Goal: Task Accomplishment & Management: Use online tool/utility

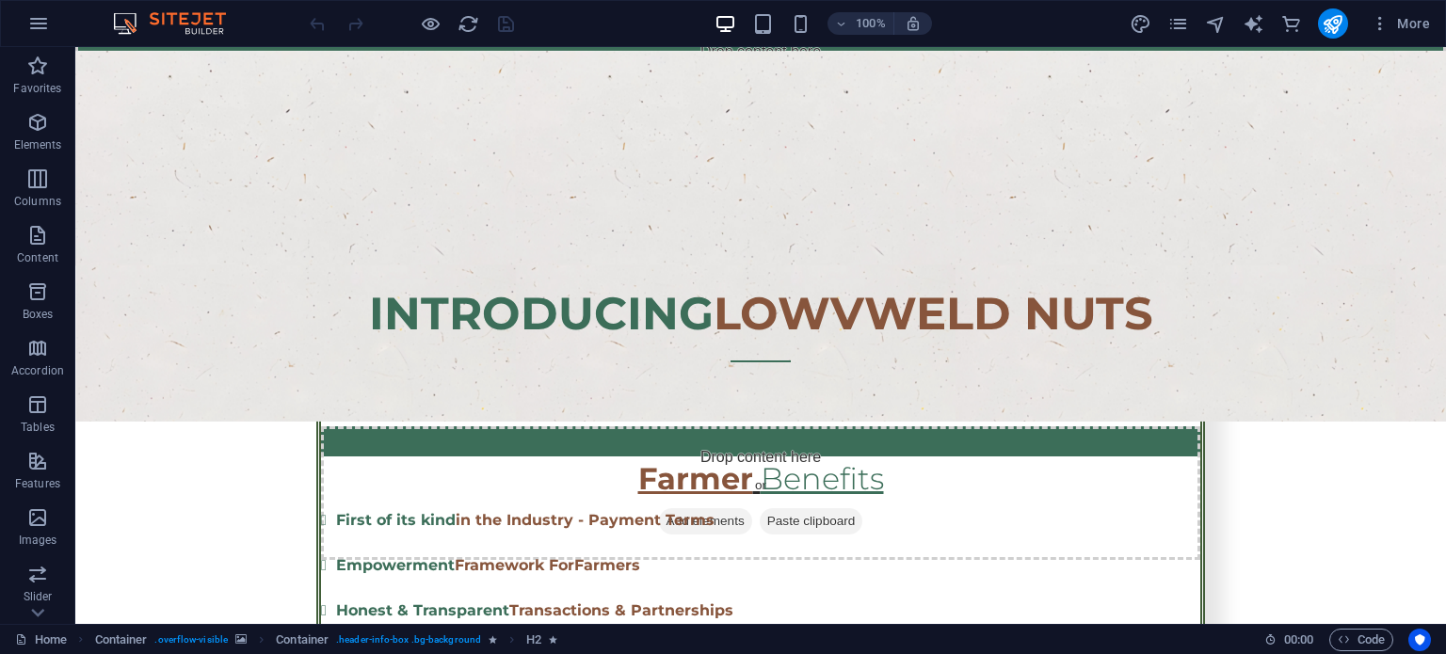
scroll to position [1826, 0]
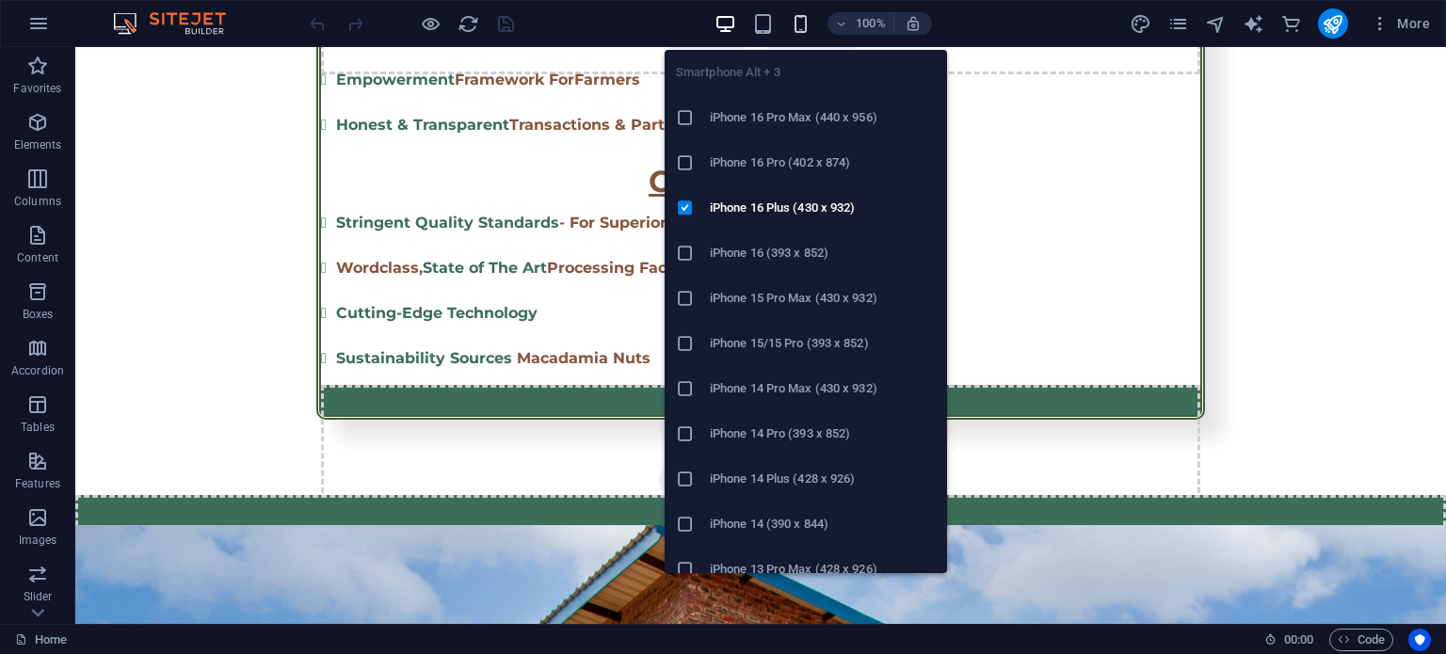
click at [802, 13] on icon "button" at bounding box center [801, 24] width 22 height 22
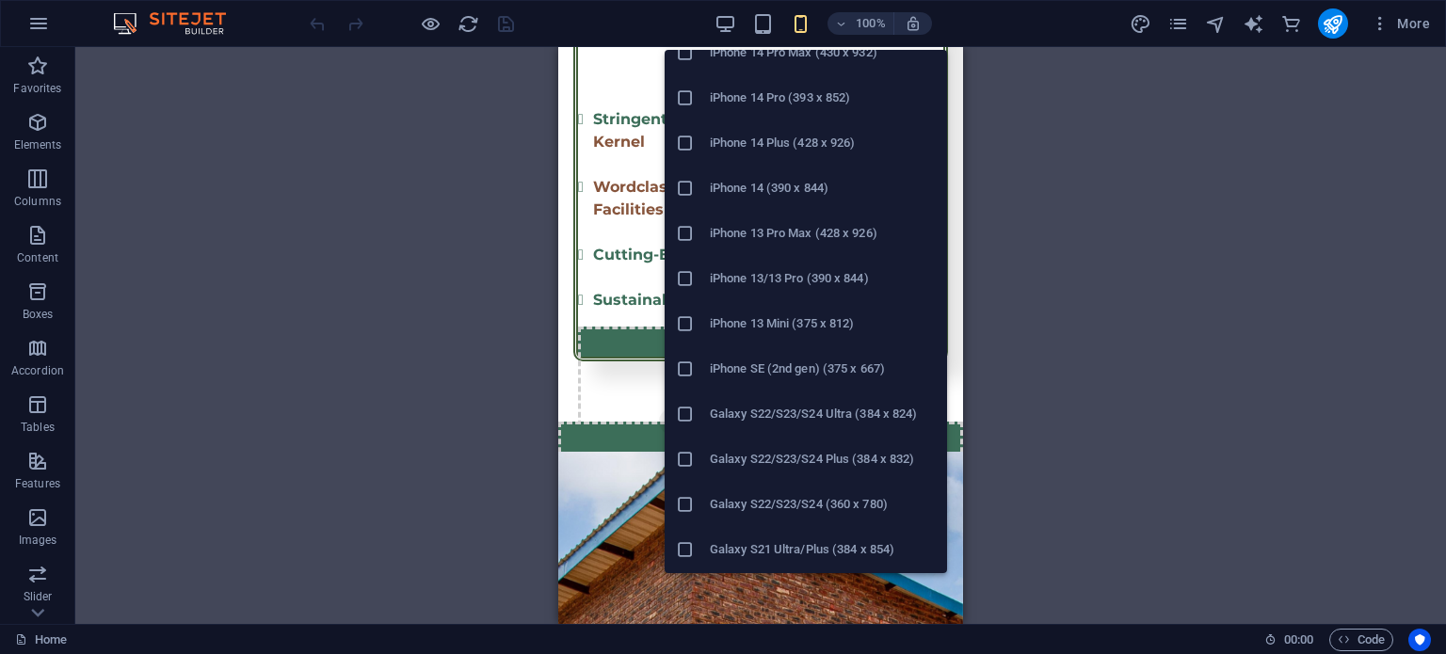
scroll to position [376, 0]
click at [840, 279] on h6 "iPhone 13 Mini (375 x 812)" at bounding box center [823, 283] width 226 height 23
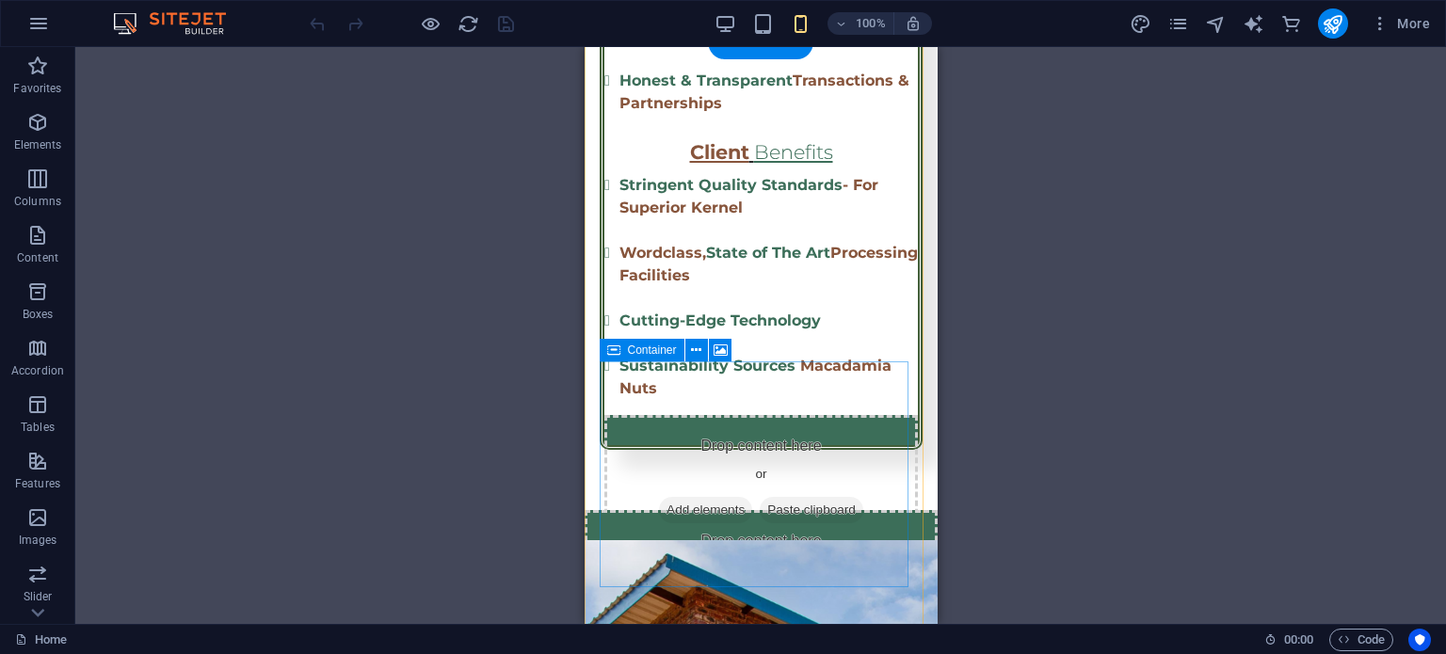
scroll to position [2422, 0]
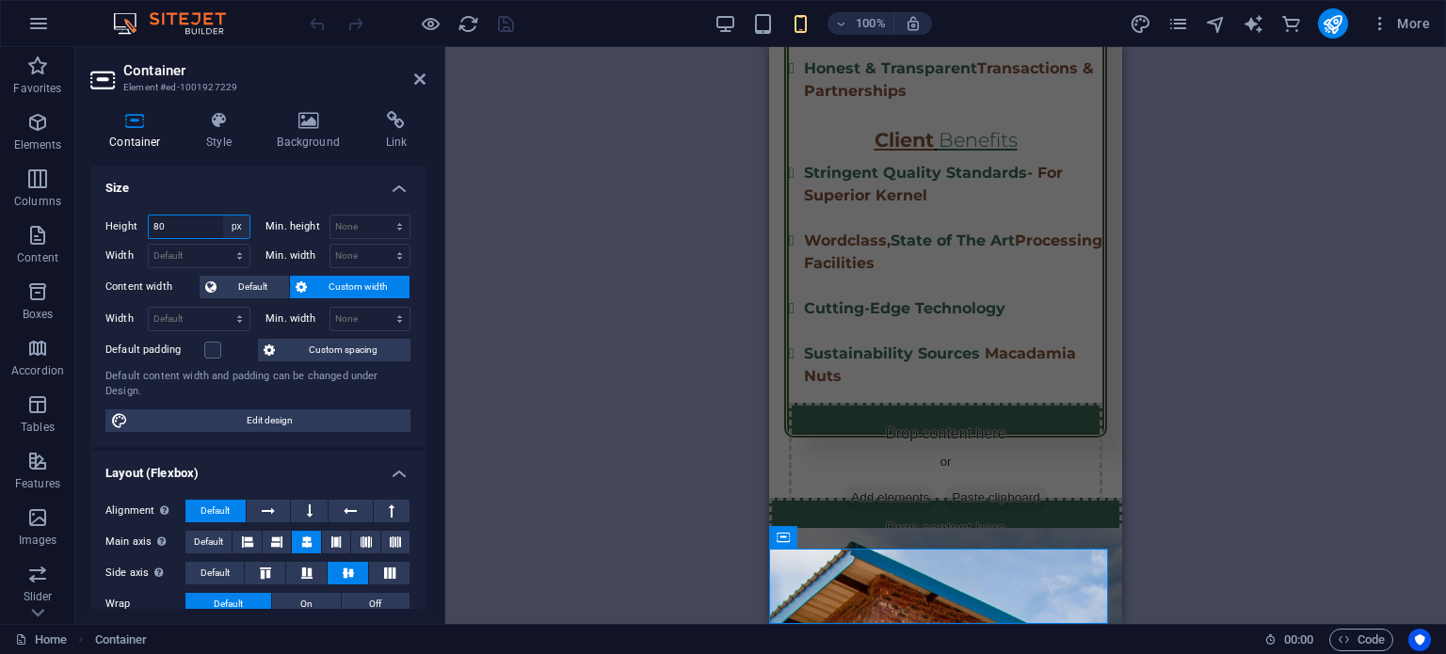
click at [233, 222] on select "Default px rem % vh vw" at bounding box center [236, 227] width 26 height 23
select select "default"
click at [223, 216] on select "Default px rem % vh vw" at bounding box center [236, 227] width 26 height 23
type input "80"
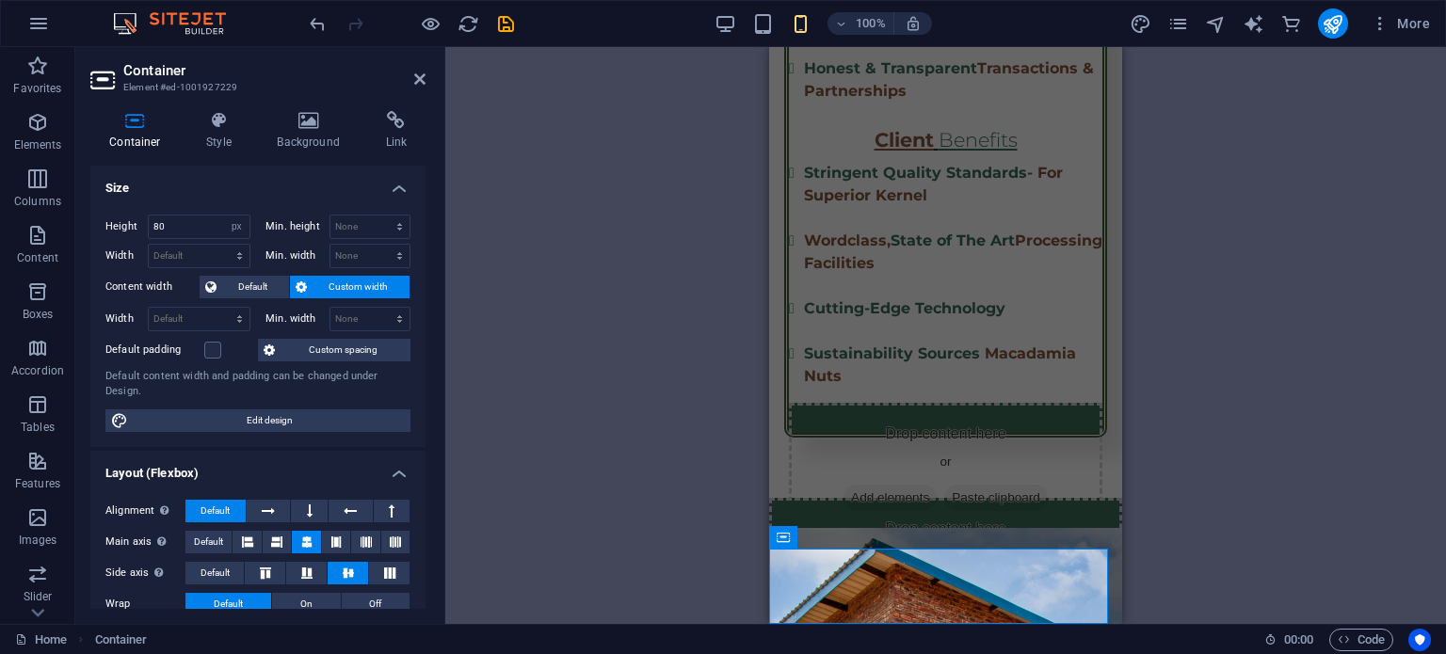
click at [267, 189] on h4 "Size" at bounding box center [257, 183] width 335 height 34
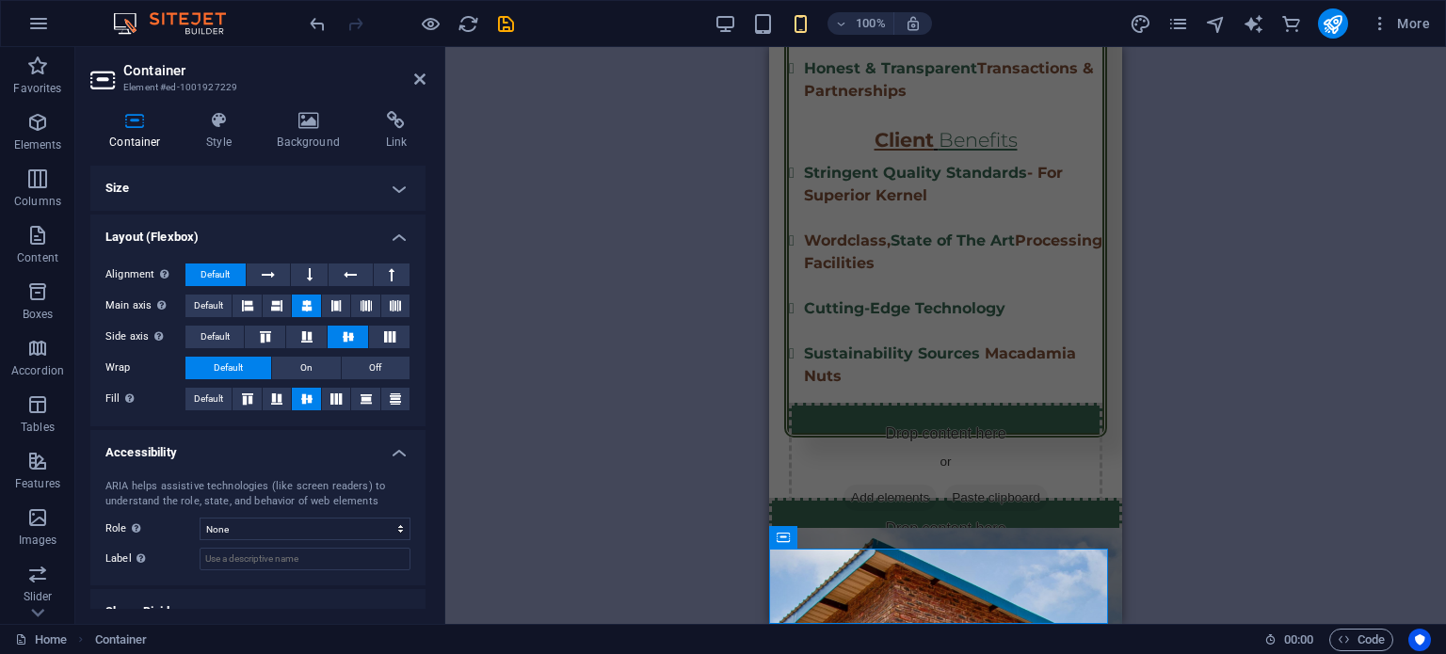
click at [333, 188] on h4 "Size" at bounding box center [257, 188] width 335 height 45
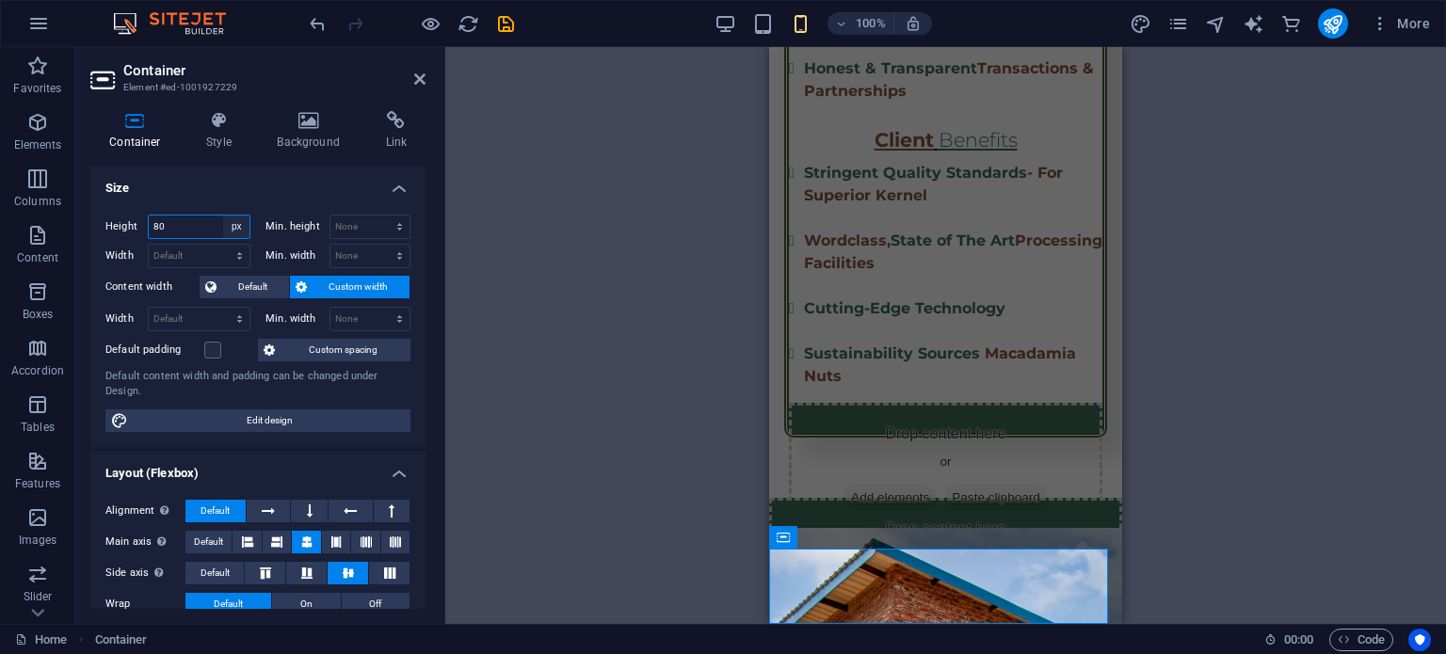
click at [241, 225] on select "Default px rem % vh vw" at bounding box center [236, 227] width 26 height 23
select select "default"
click at [223, 216] on select "Default px rem % vh vw" at bounding box center [236, 227] width 26 height 23
type input "80"
select select "px"
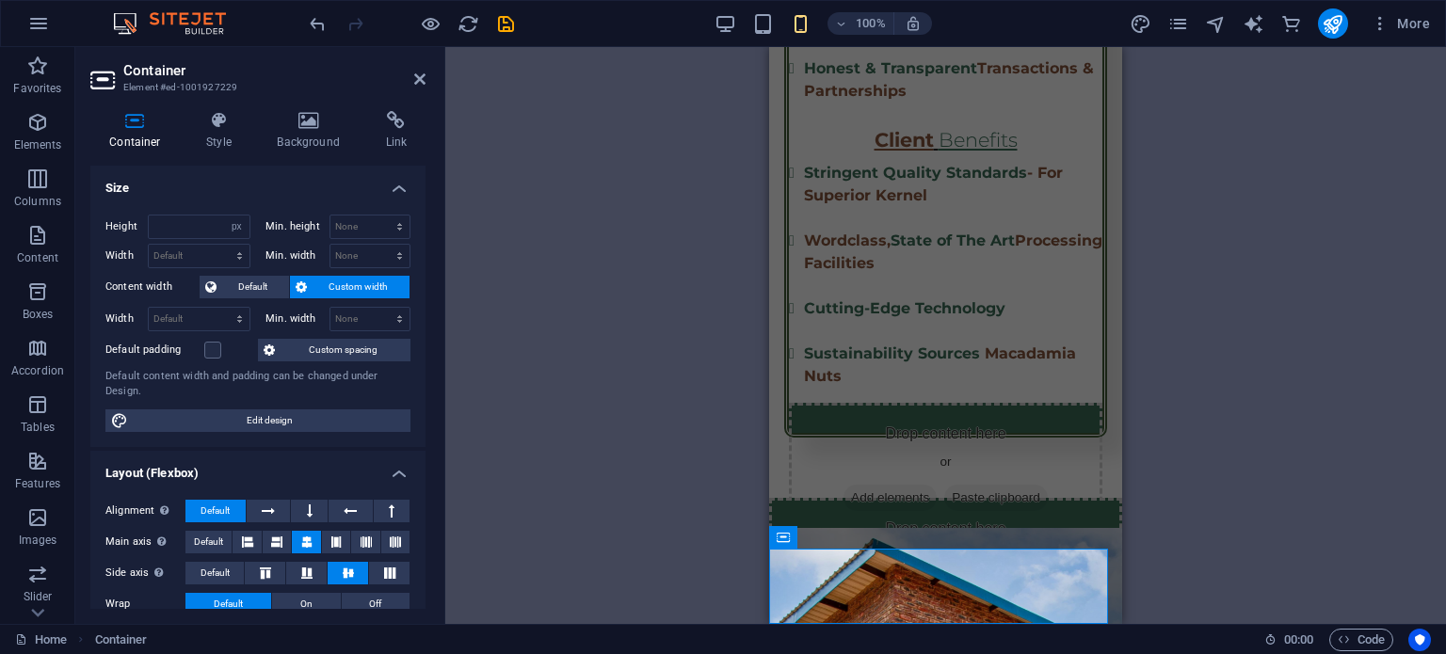
click at [260, 198] on h4 "Size" at bounding box center [257, 183] width 335 height 34
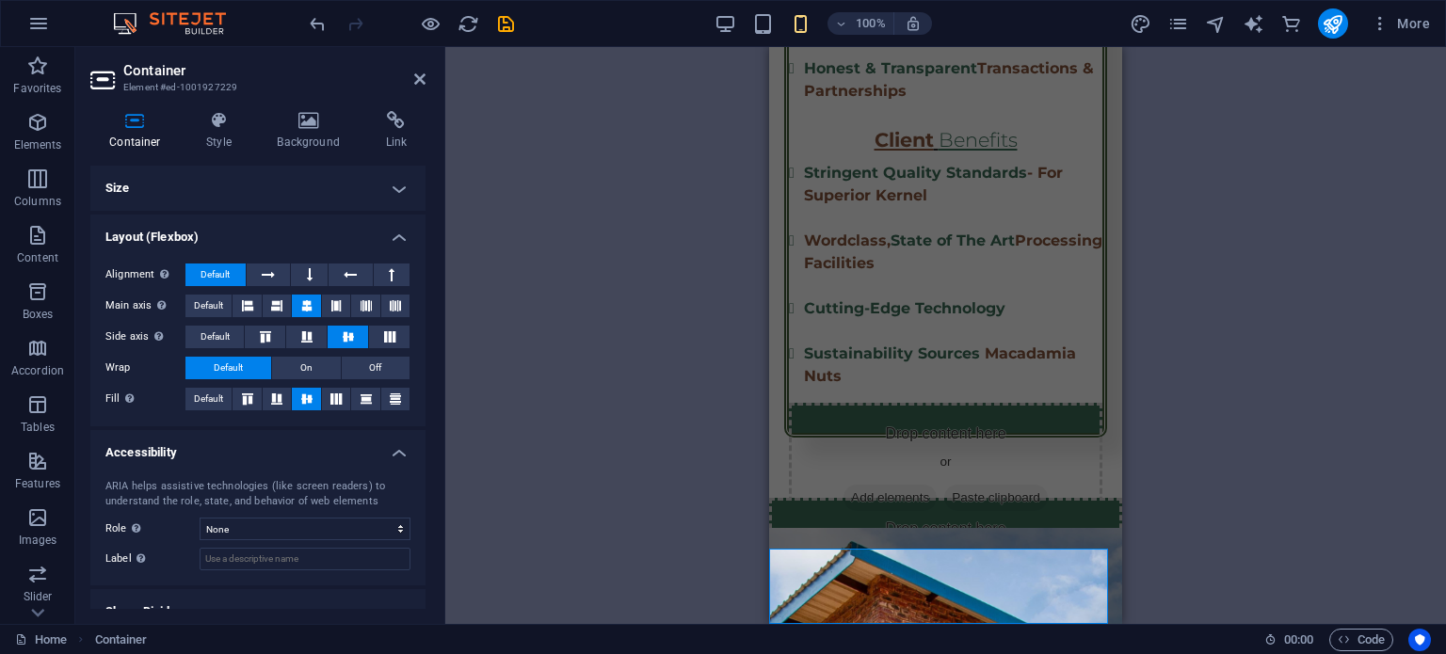
click at [234, 171] on h4 "Size" at bounding box center [257, 188] width 335 height 45
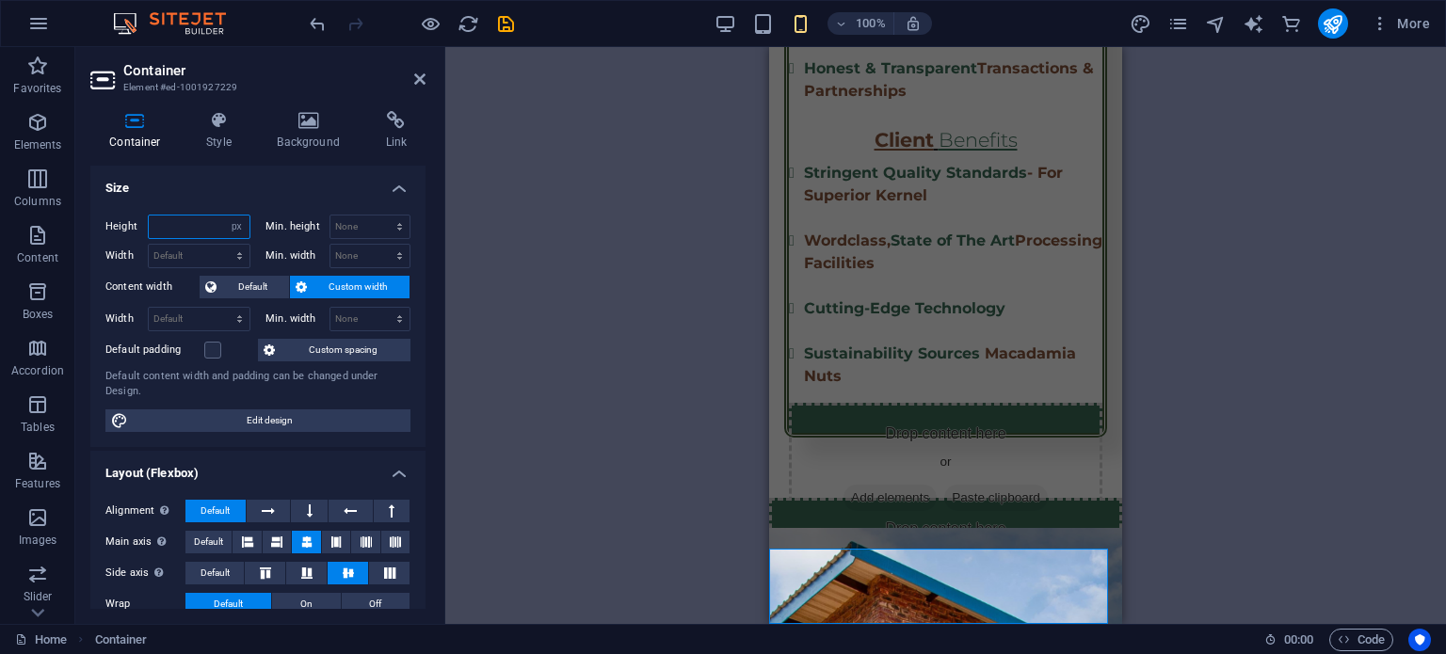
click at [216, 232] on input "number" at bounding box center [199, 227] width 101 height 23
click at [275, 225] on label "Min. height" at bounding box center [297, 226] width 64 height 10
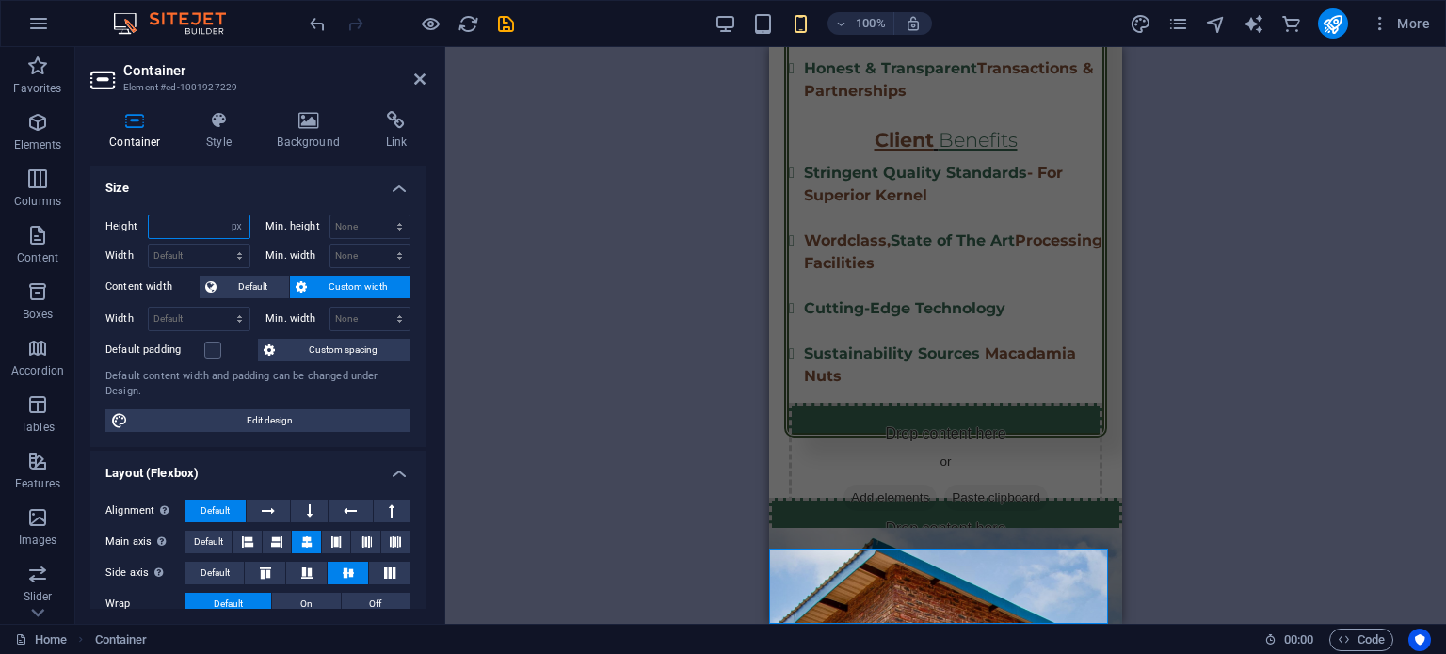
click at [218, 233] on input "number" at bounding box center [199, 227] width 101 height 23
click at [248, 226] on select "Default px rem % vh vw" at bounding box center [236, 227] width 26 height 23
click at [260, 200] on div "Height Default px rem % vh vw Min. height None px rem % vh vw Width Default px …" at bounding box center [257, 324] width 335 height 248
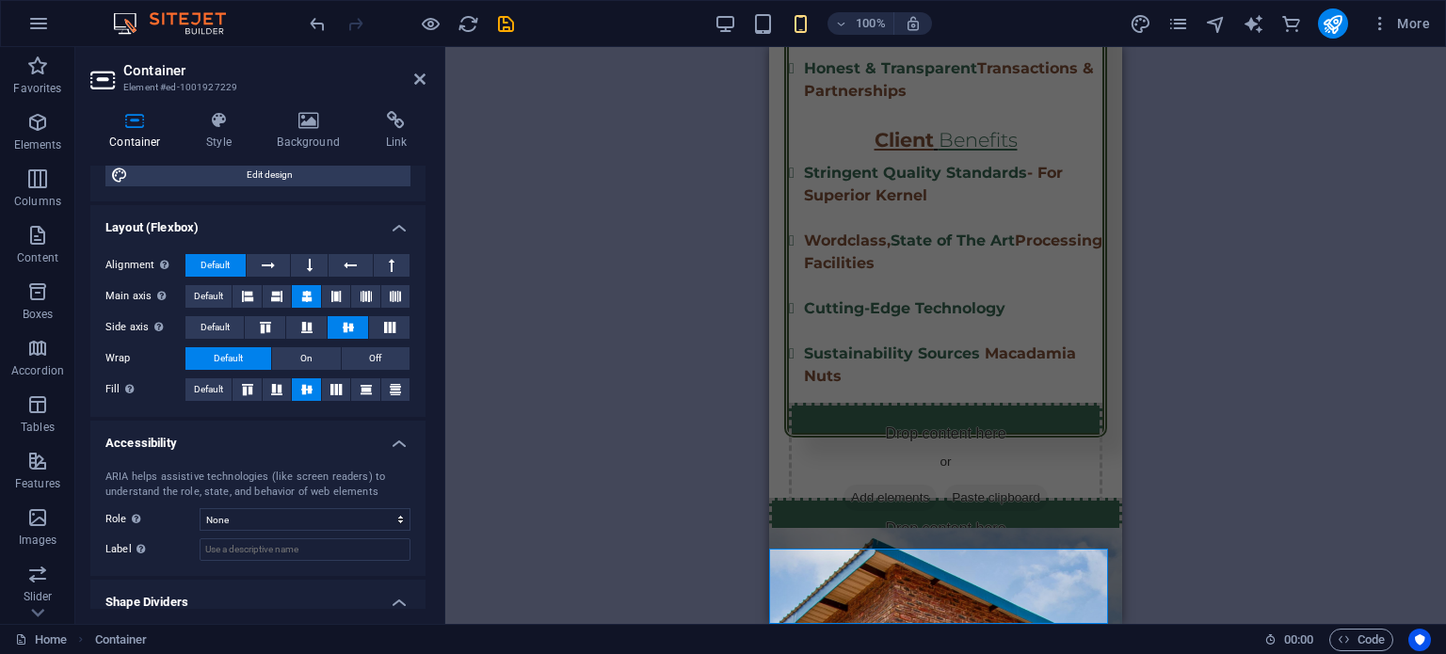
scroll to position [301, 0]
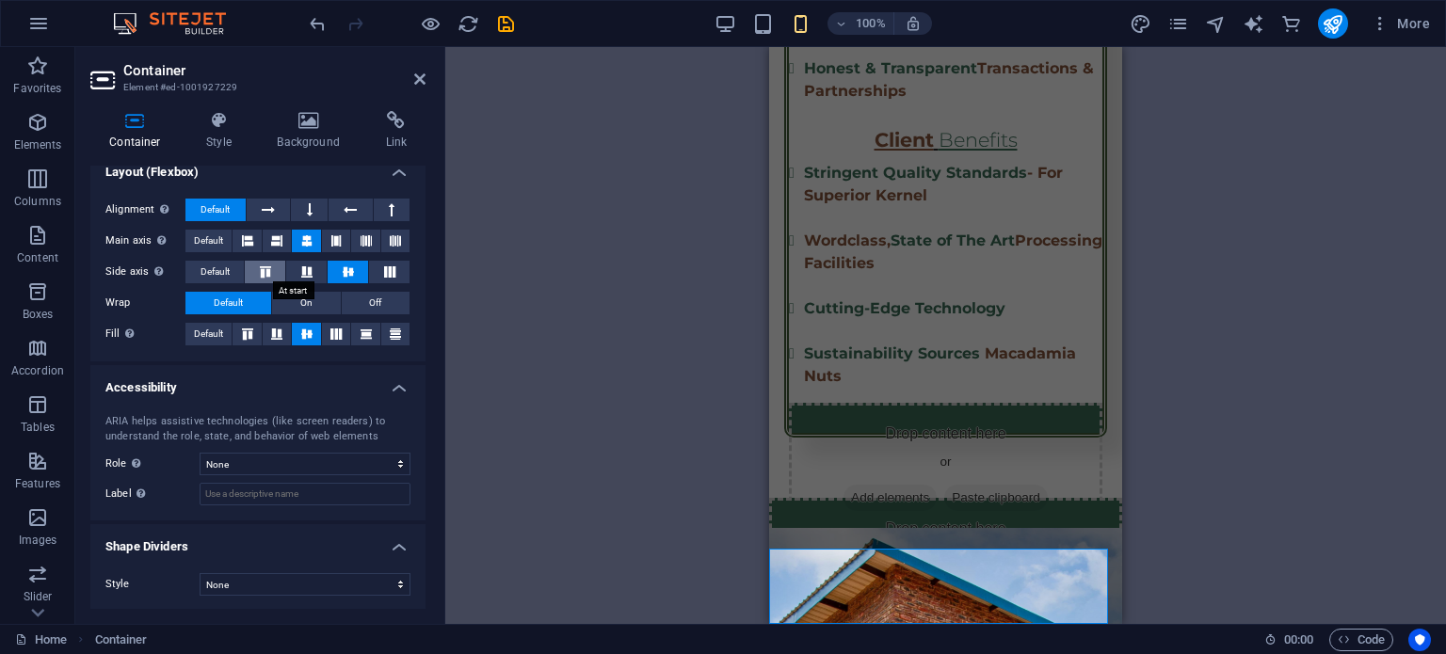
click at [276, 263] on button at bounding box center [265, 272] width 40 height 23
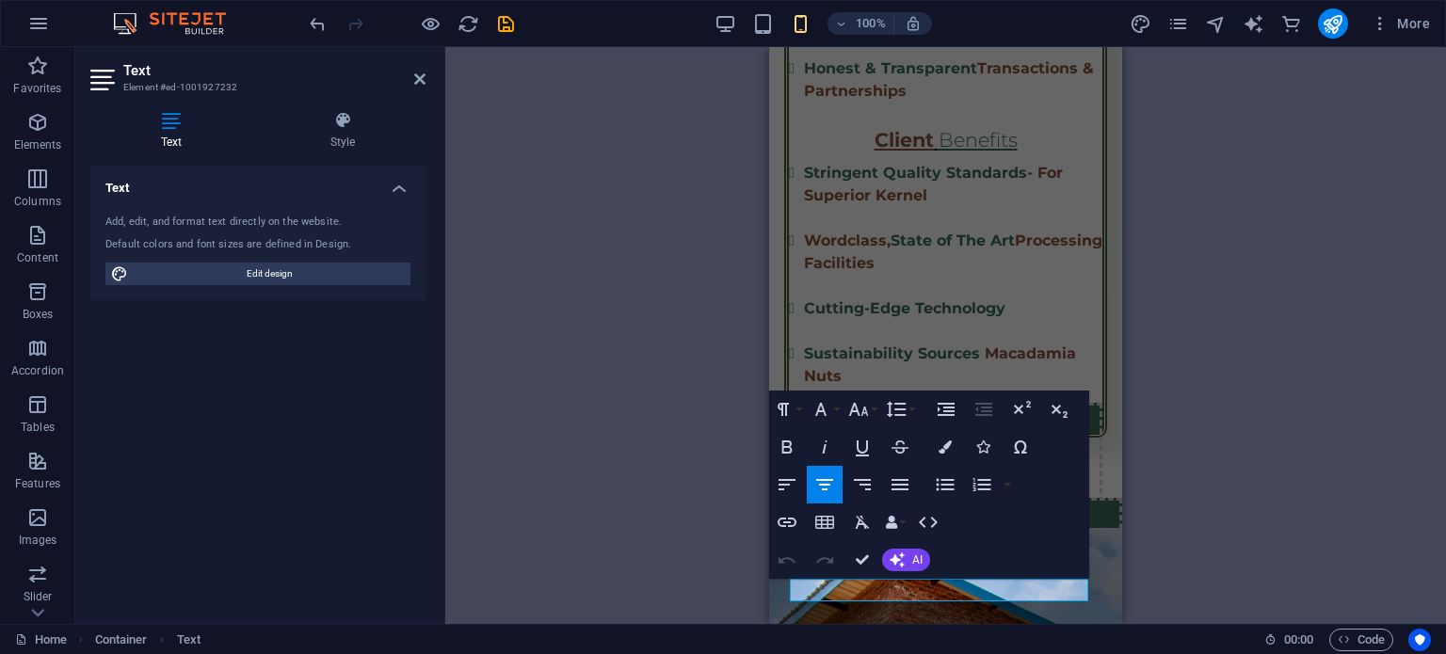
click at [729, 573] on div "H2 Container Container Container Info Bar Container Text Container Image Banner…" at bounding box center [945, 335] width 1000 height 577
click at [1319, 522] on div "H2 Container Container Container Info Bar Container Text Container Image Banner…" at bounding box center [945, 335] width 1000 height 577
click at [1299, 540] on div "H2 Container Container Container Info Bar Container Text Container Image Banner…" at bounding box center [945, 335] width 1000 height 577
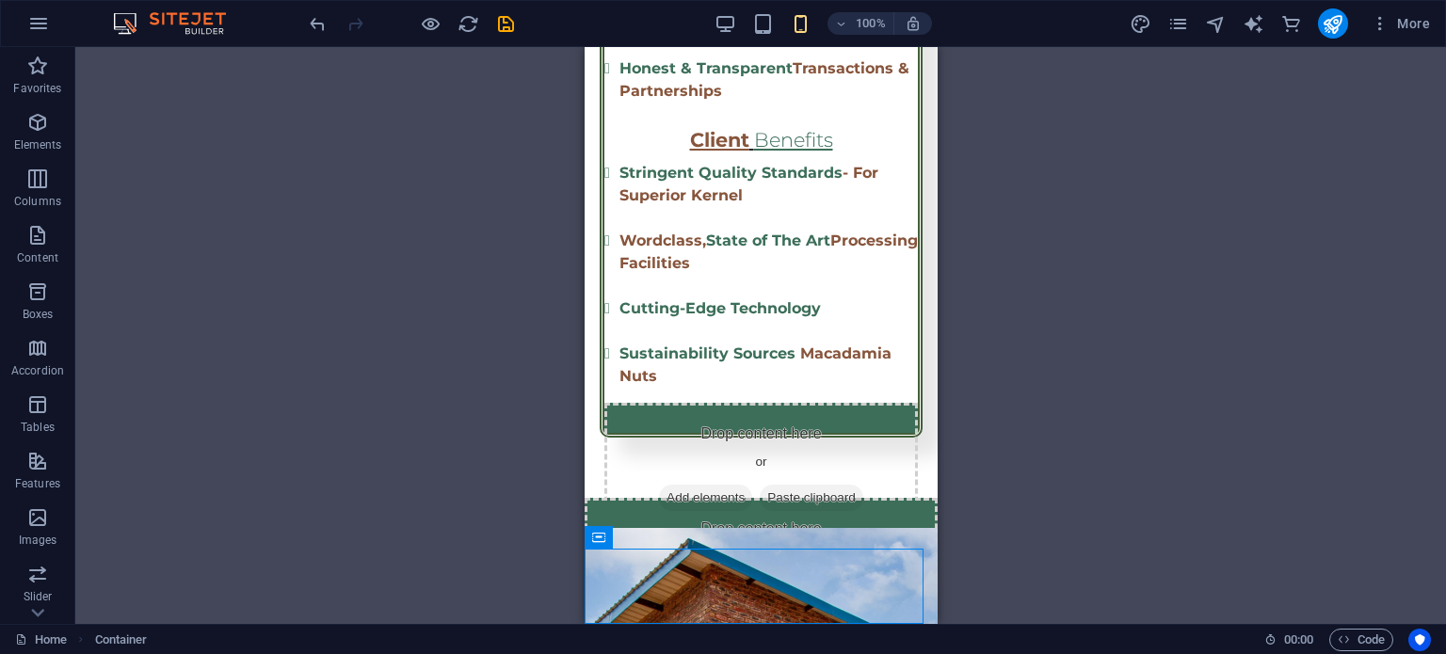
click at [1020, 610] on div "H2 Container Container Container Info Bar Container Text Container Image Banner…" at bounding box center [760, 335] width 1370 height 577
select select "px"
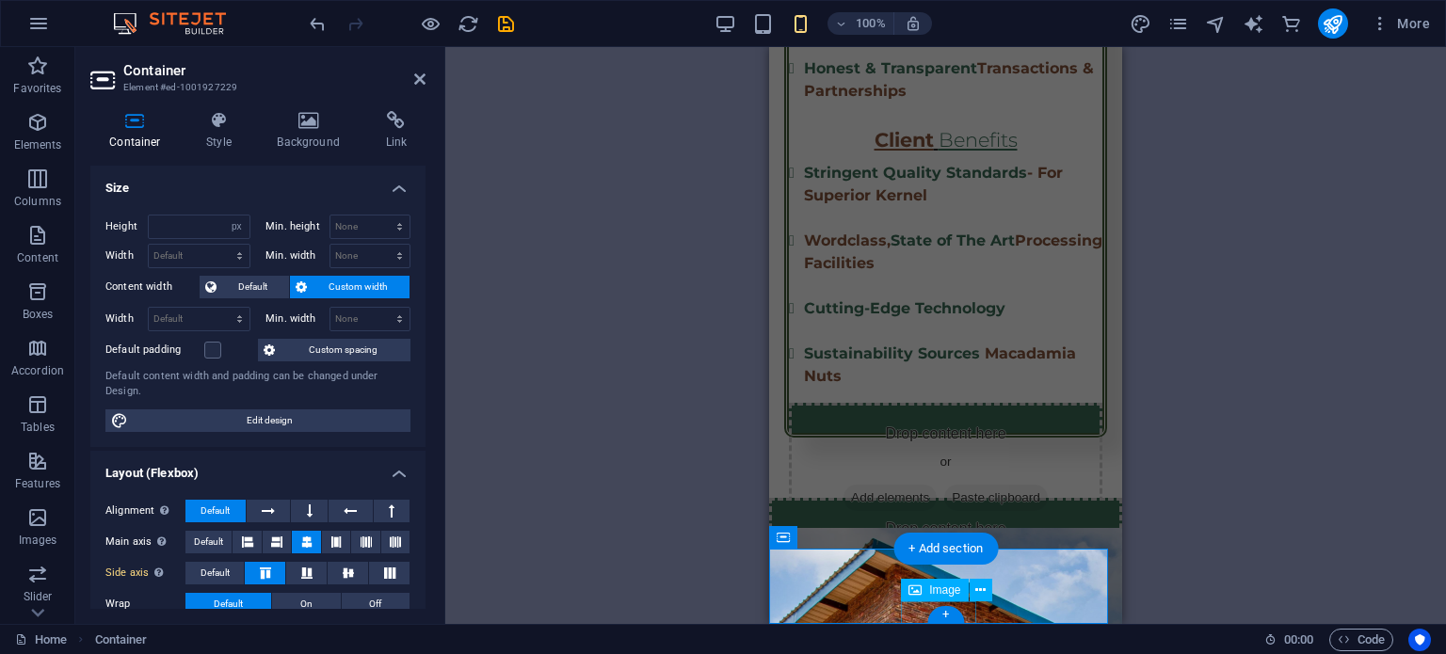
type input "80"
drag, startPoint x: 192, startPoint y: 231, endPoint x: 155, endPoint y: 226, distance: 37.0
click at [155, 226] on input "80" at bounding box center [199, 227] width 101 height 23
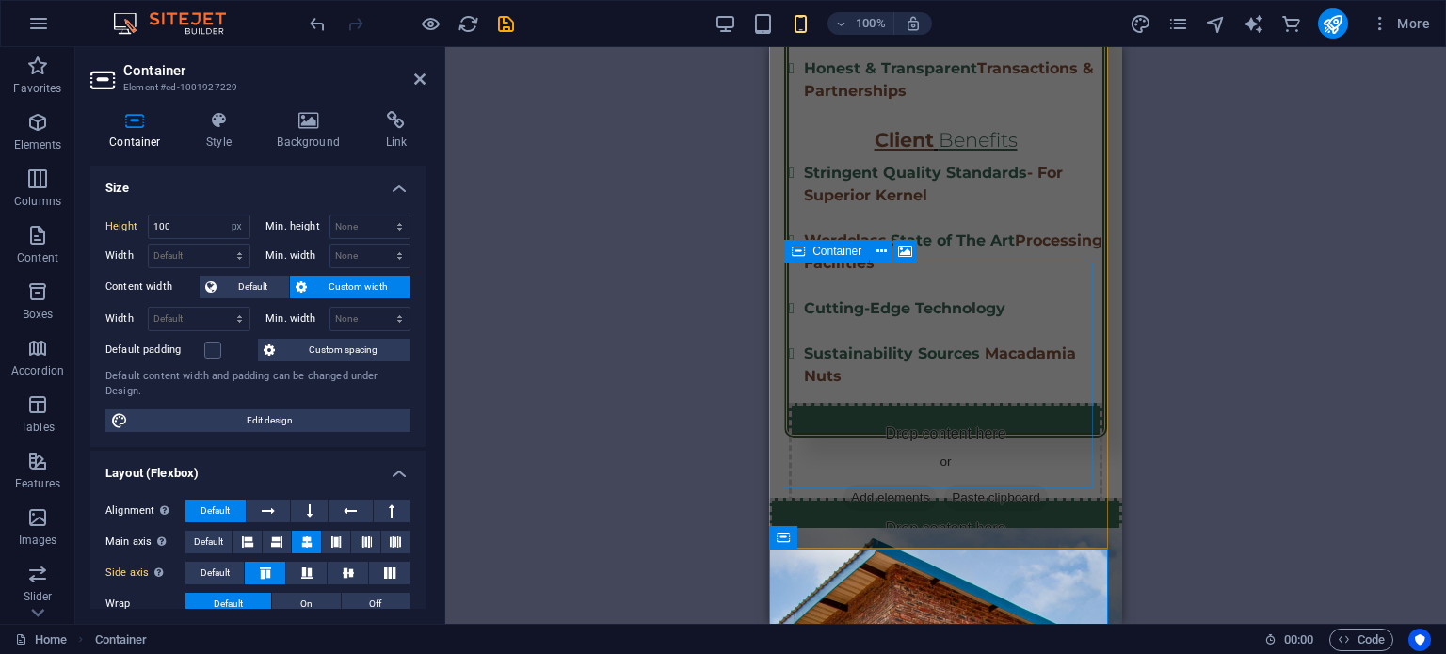
scroll to position [2440, 0]
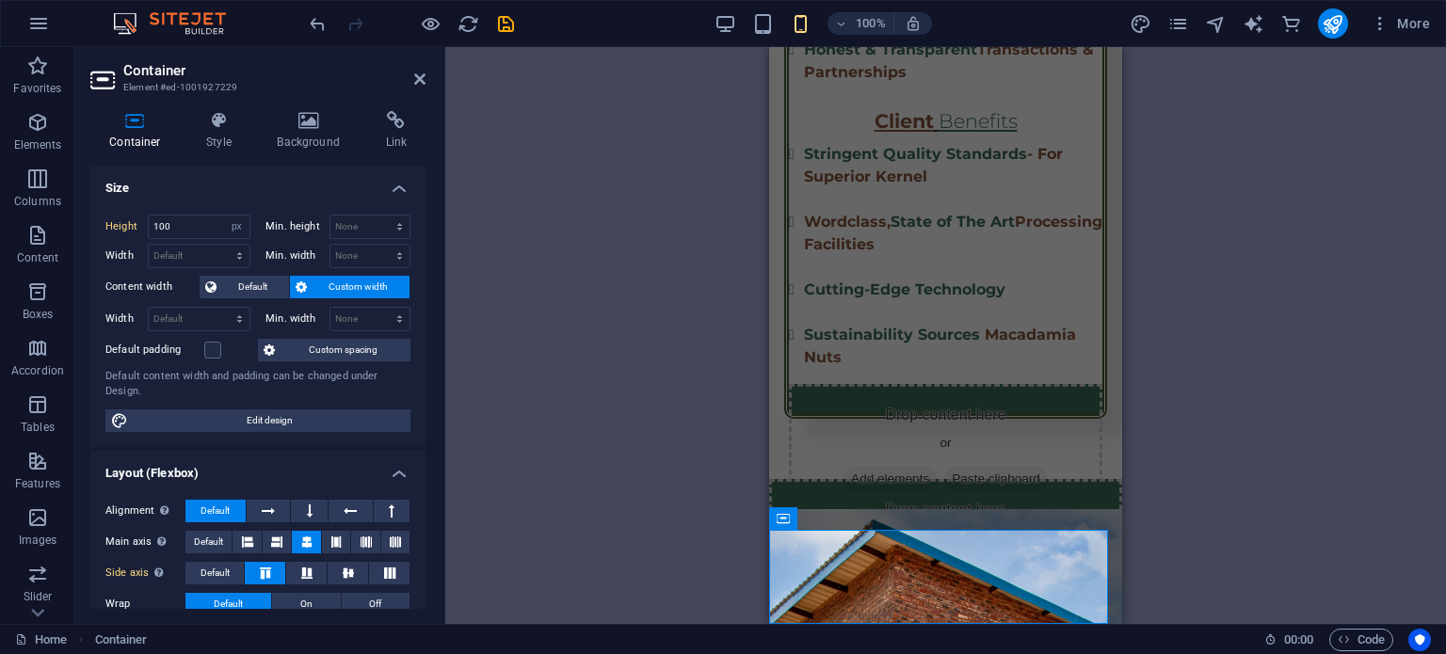
click at [1325, 534] on div "H2 Container Container Container Info Bar Container Text Container Image Banner…" at bounding box center [945, 335] width 1000 height 577
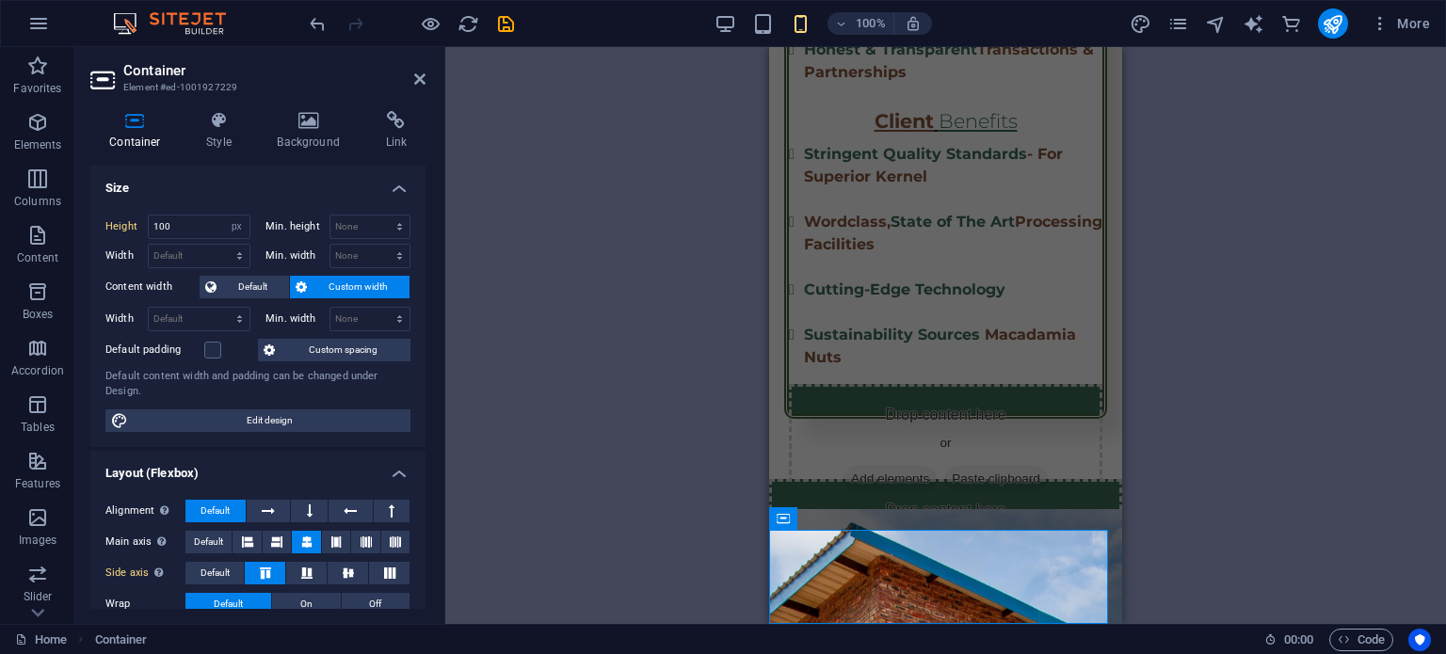
click at [1238, 394] on div "H2 Container Container Container Info Bar Container Text Container Image Banner…" at bounding box center [945, 335] width 1000 height 577
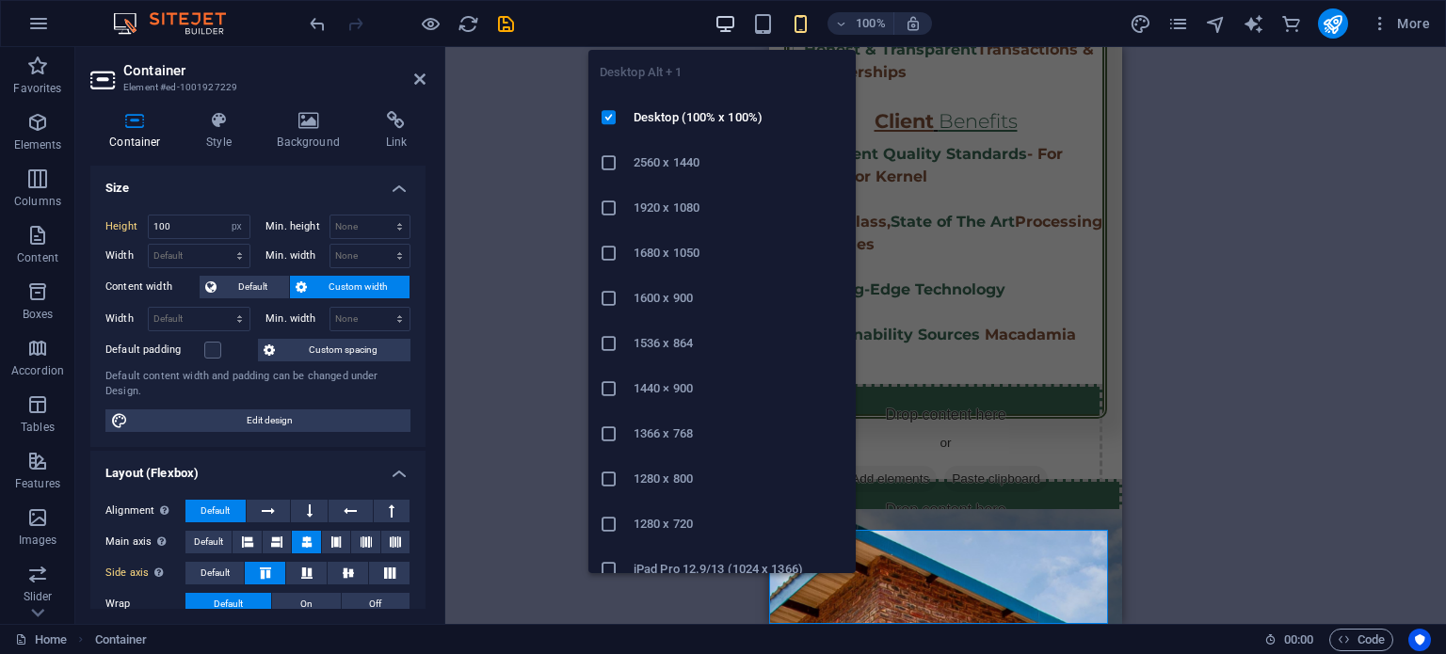
click at [727, 16] on icon "button" at bounding box center [725, 24] width 22 height 22
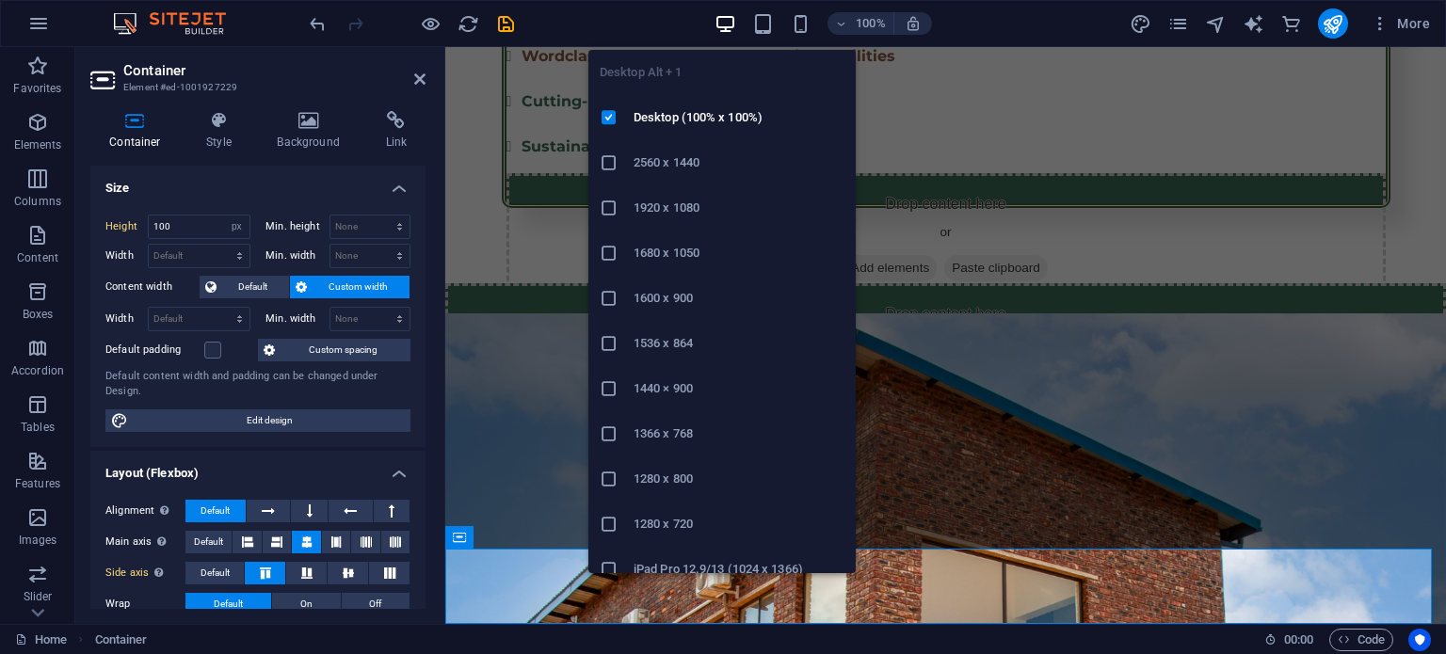
scroll to position [1826, 0]
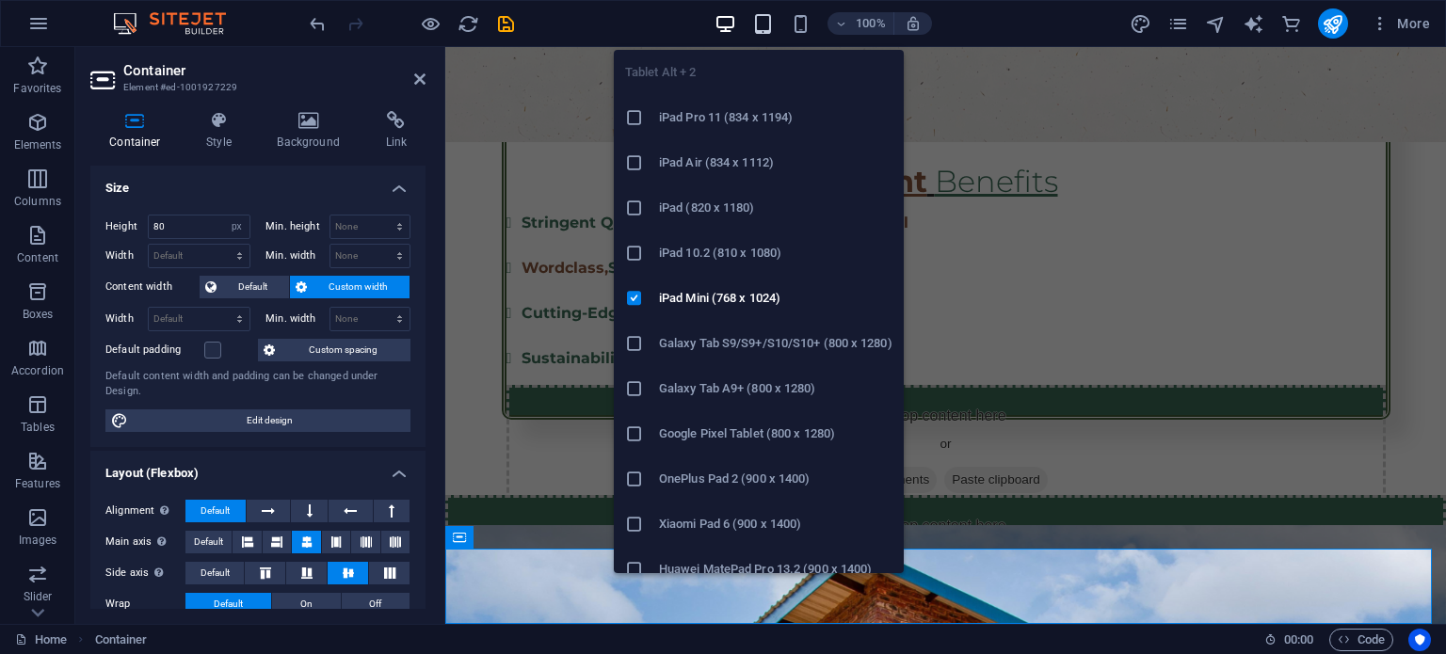
click at [771, 24] on icon "button" at bounding box center [763, 24] width 22 height 22
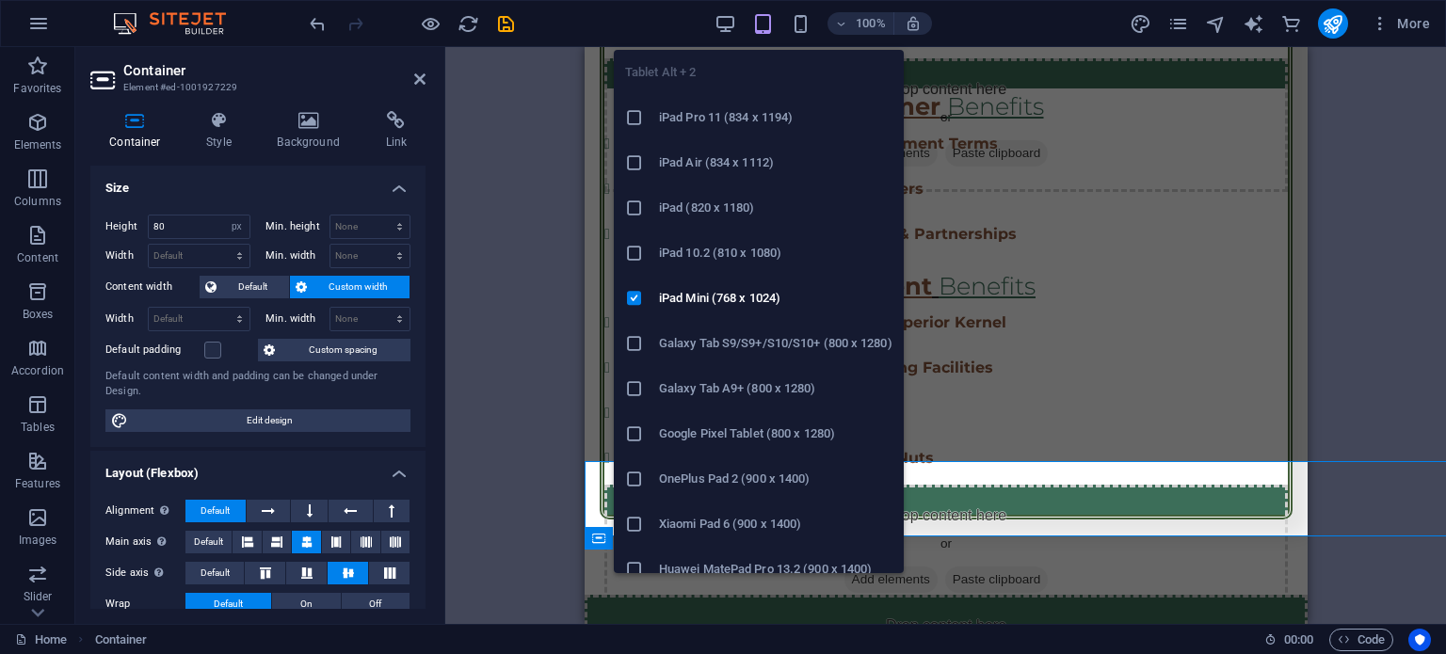
scroll to position [1912, 0]
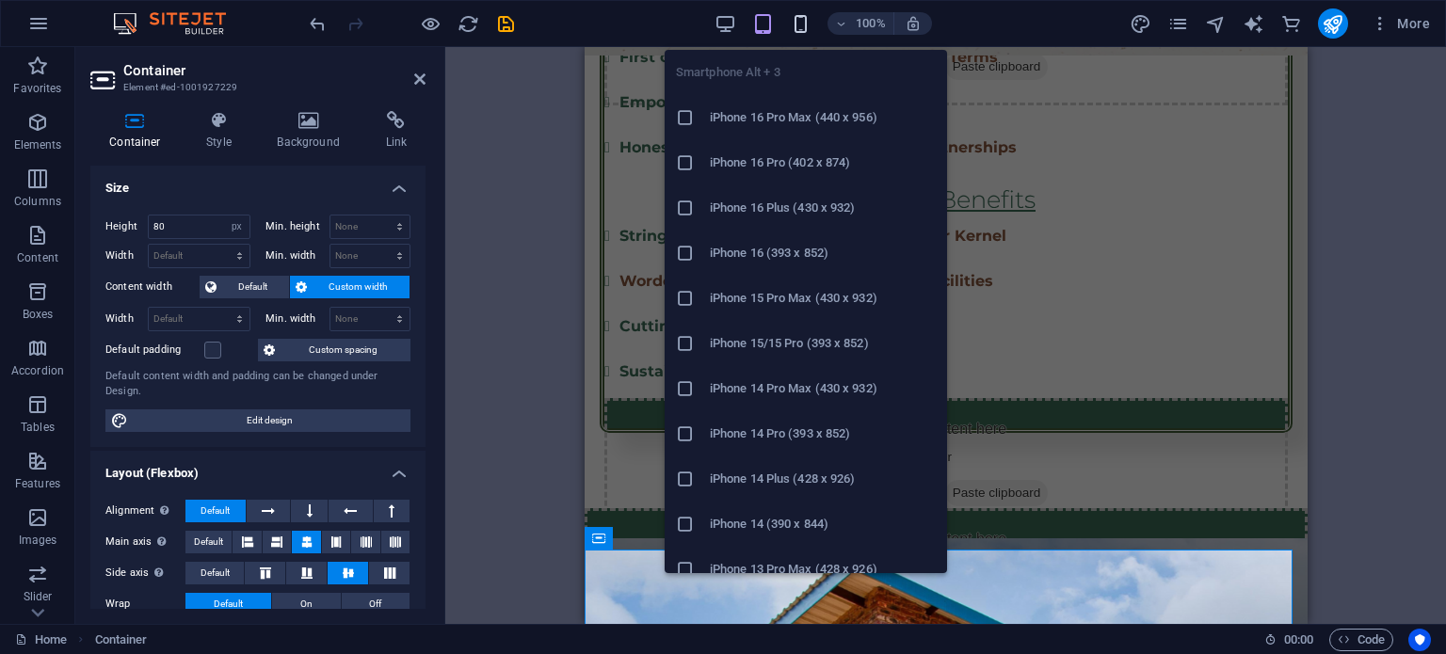
click at [803, 20] on icon "button" at bounding box center [801, 24] width 22 height 22
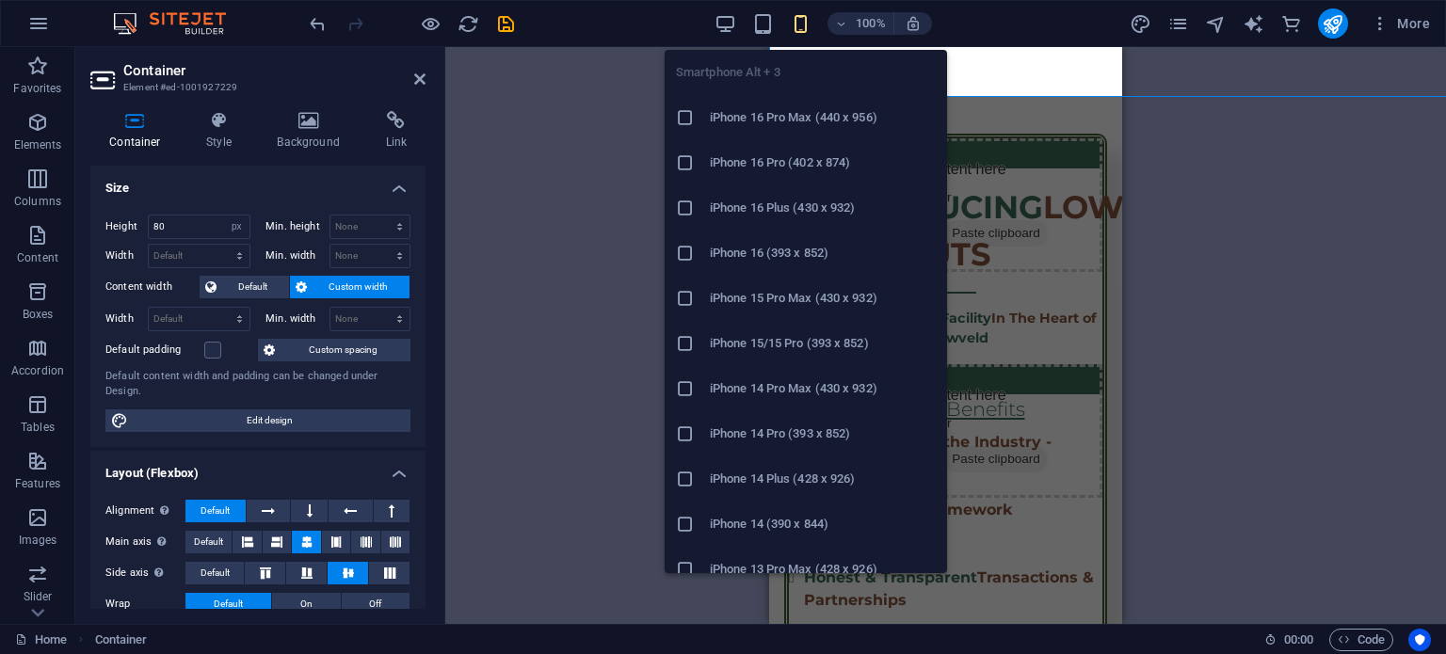
scroll to position [2440, 0]
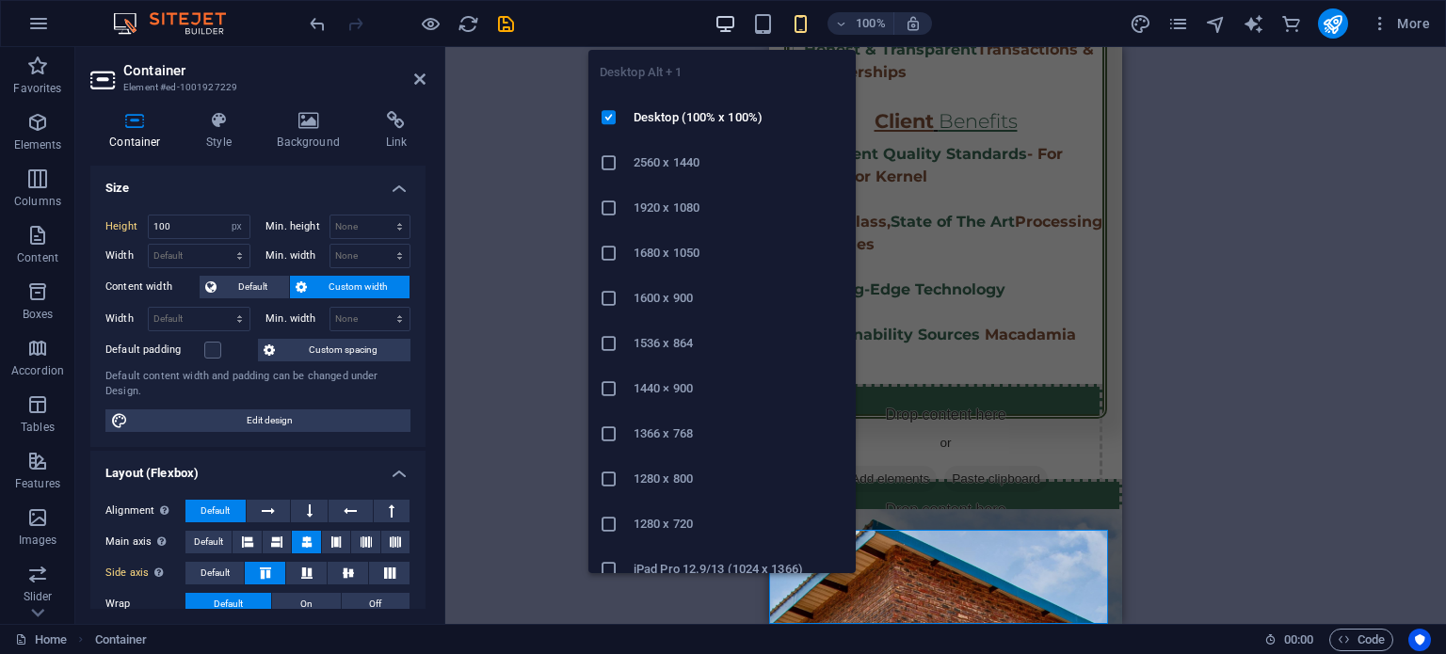
click at [733, 23] on icon "button" at bounding box center [725, 24] width 22 height 22
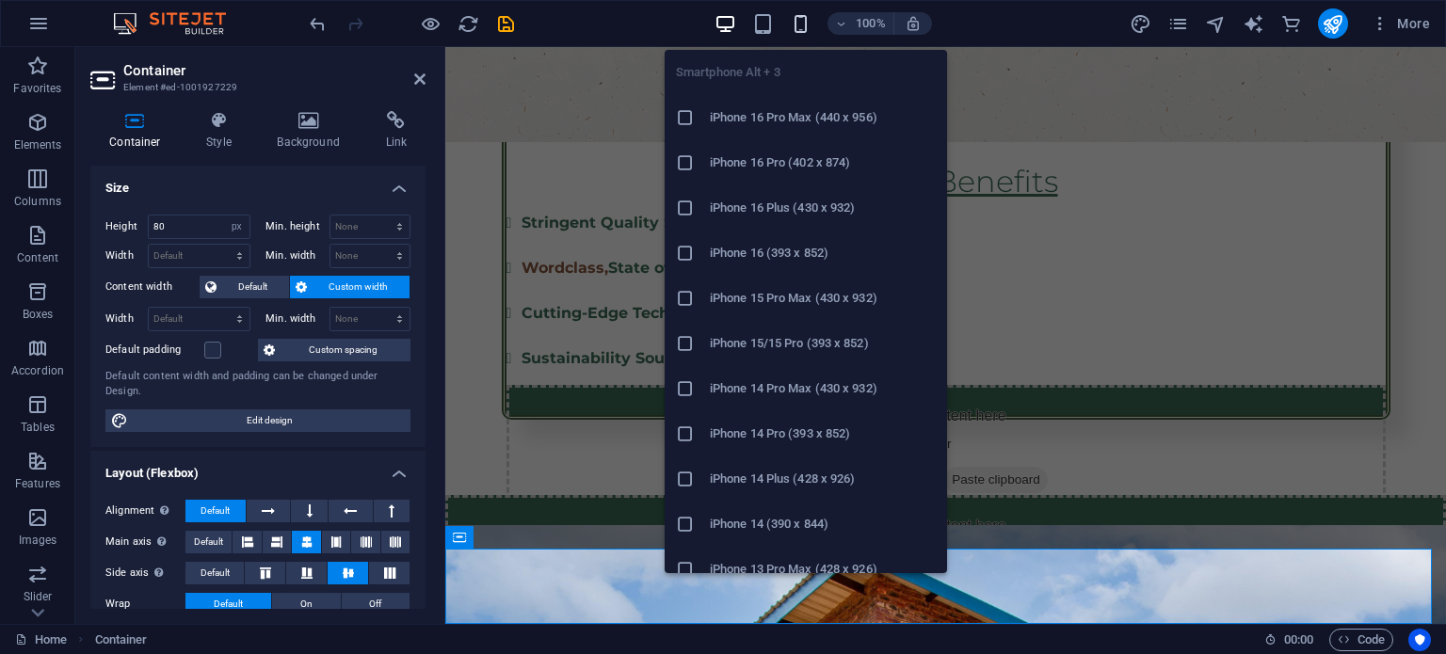
click at [799, 18] on icon "button" at bounding box center [801, 24] width 22 height 22
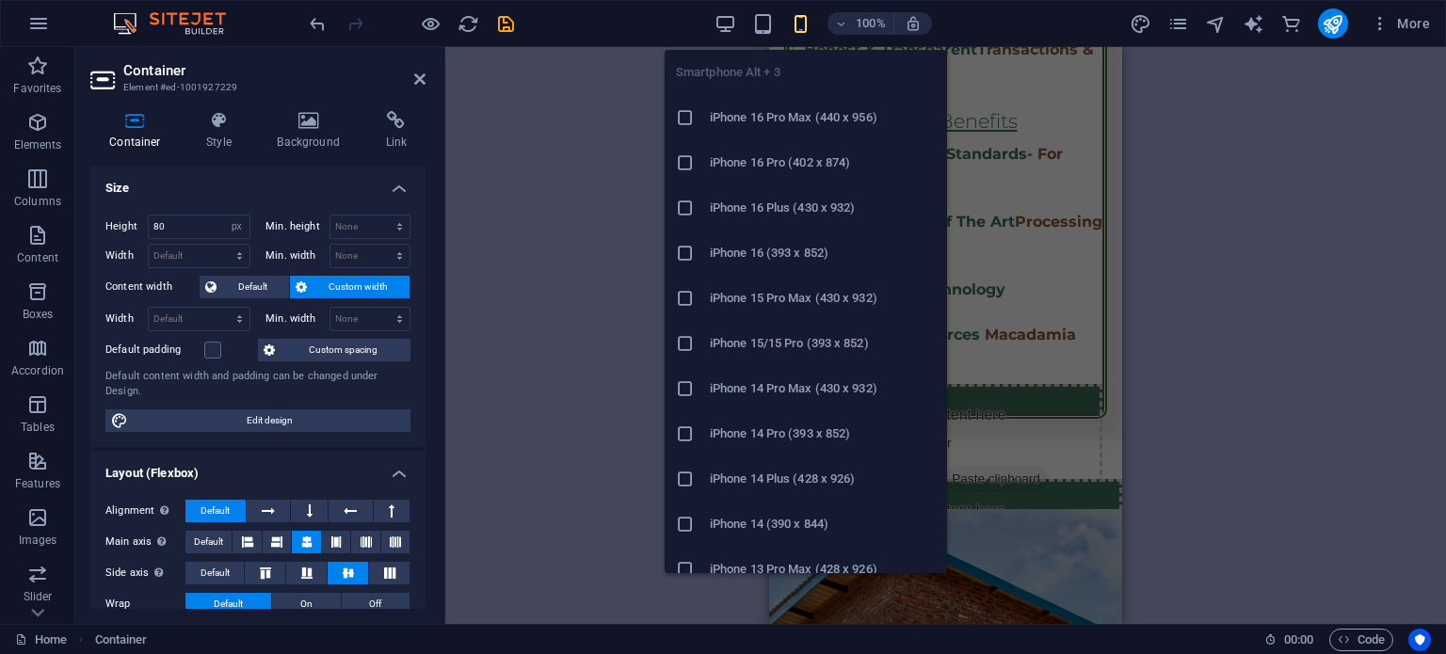
type input "100"
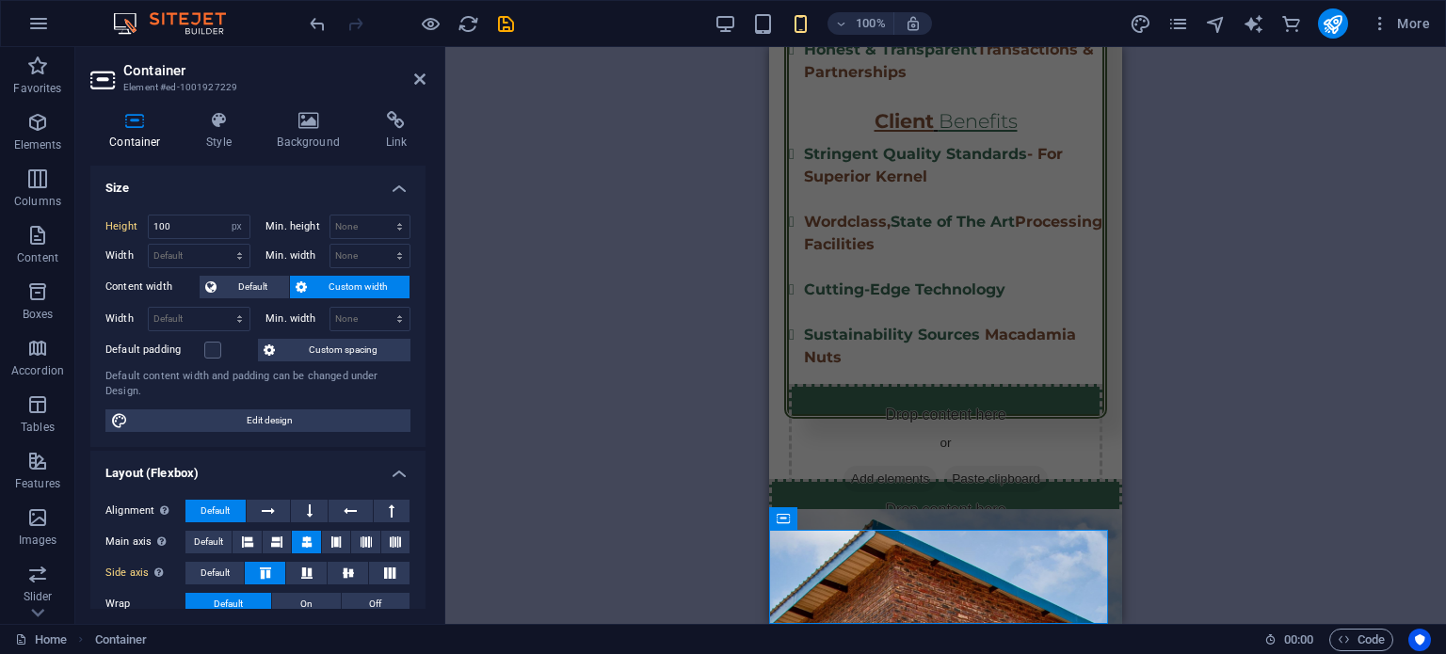
click at [616, 300] on div "H2 Container Container Container Info Bar Container Text Container Image Banner…" at bounding box center [945, 335] width 1000 height 577
click at [506, 20] on icon "save" at bounding box center [506, 24] width 22 height 22
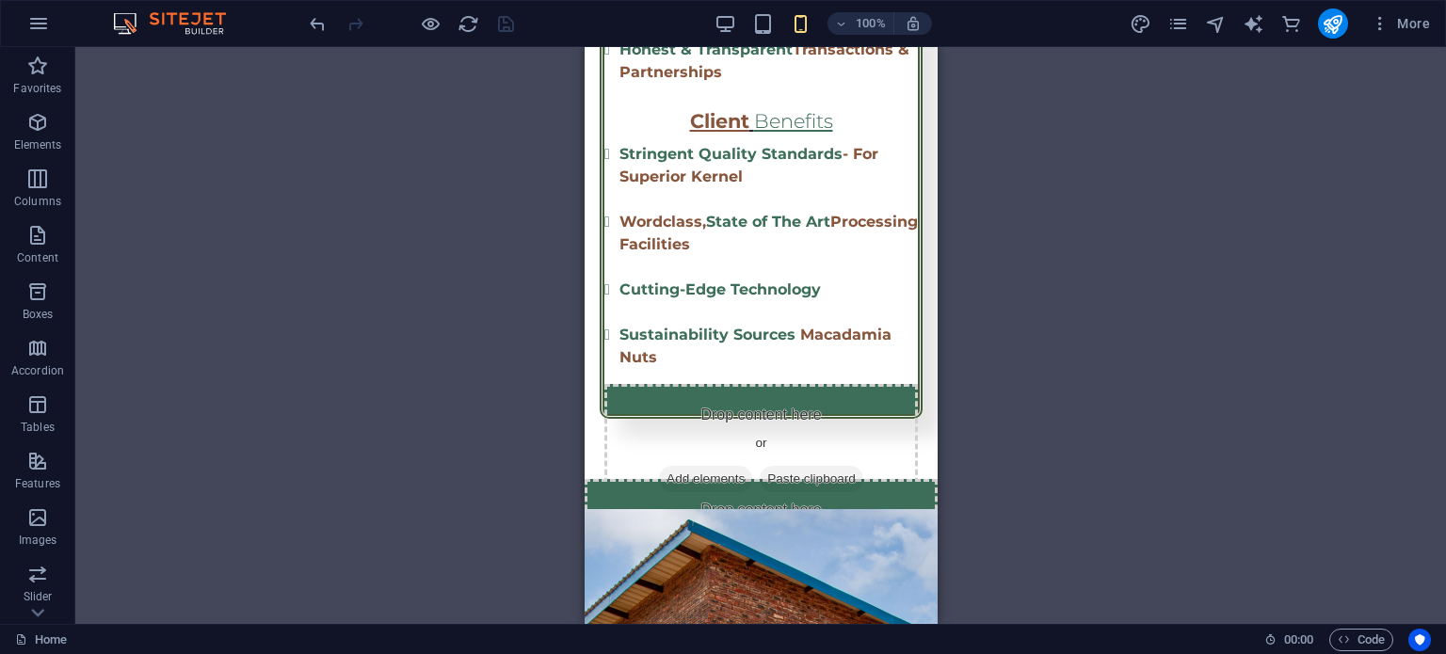
click at [1108, 202] on div "H2 Container Container Container Info Bar Container Text Container Image Banner…" at bounding box center [760, 335] width 1370 height 577
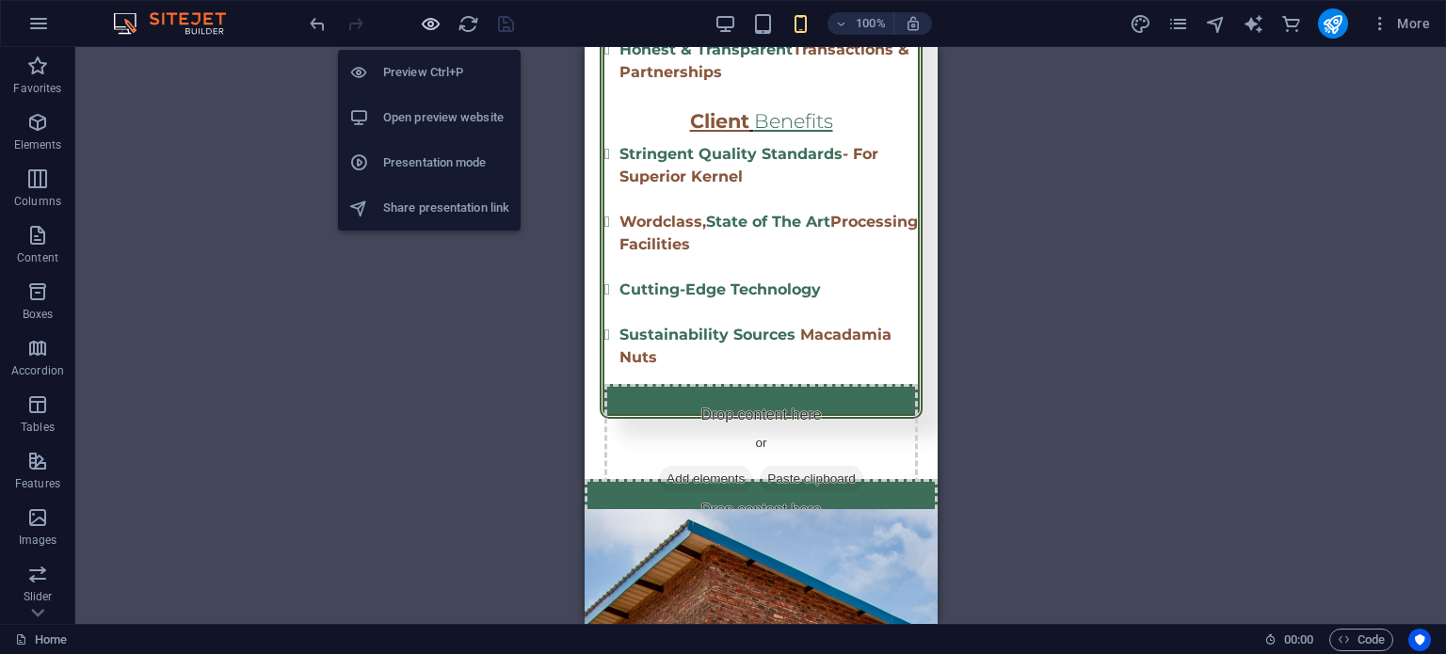
click at [420, 21] on icon "button" at bounding box center [431, 24] width 22 height 22
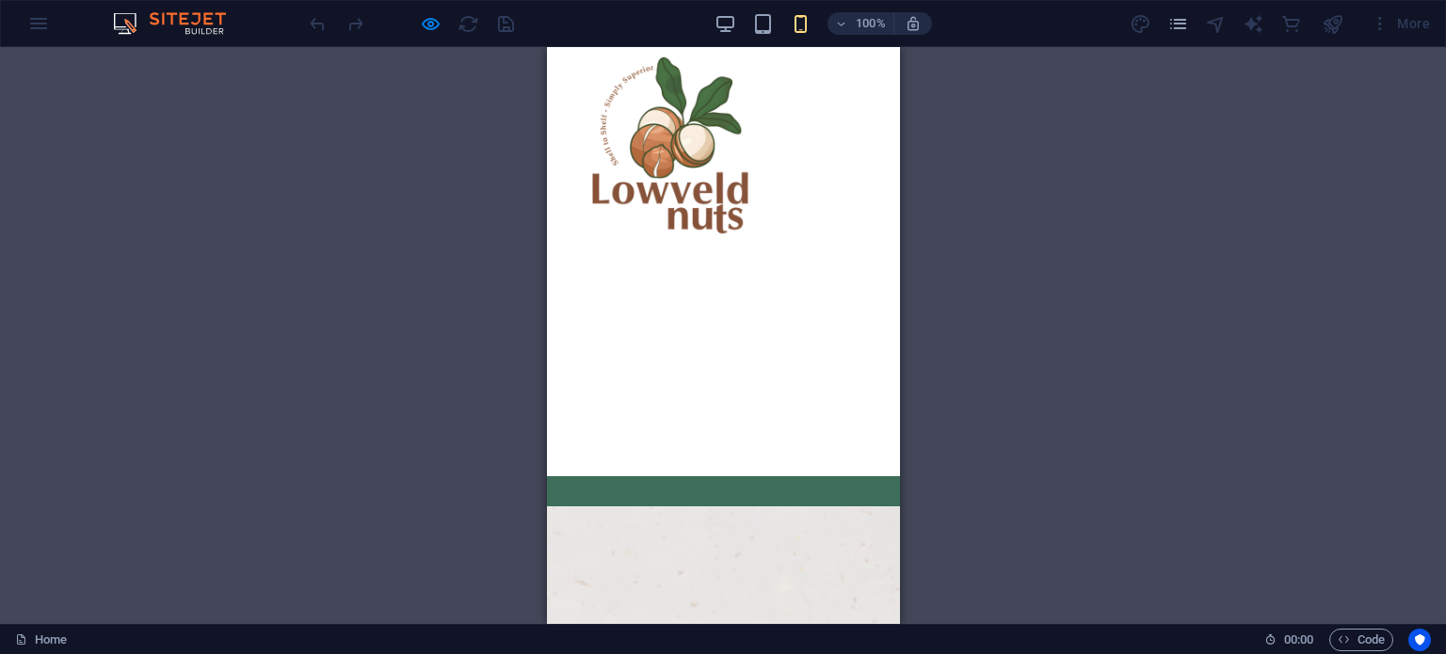
scroll to position [0, 0]
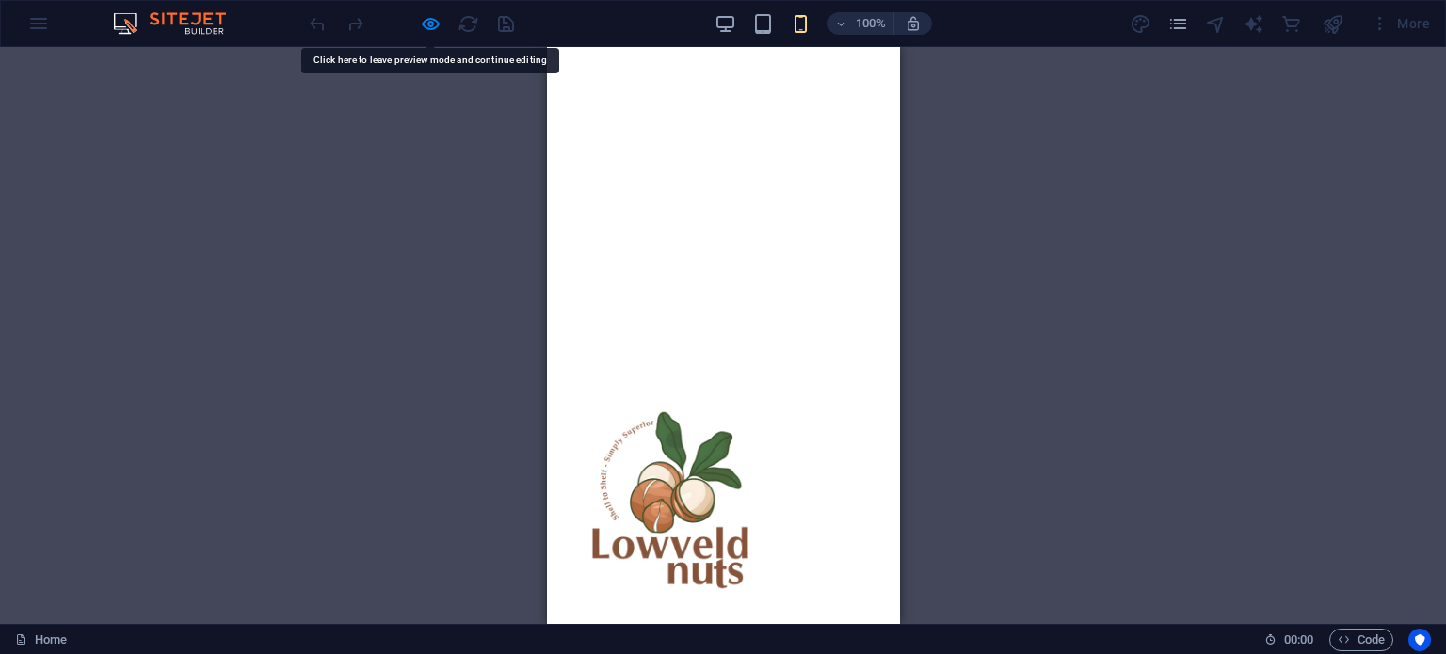
scroll to position [471, 0]
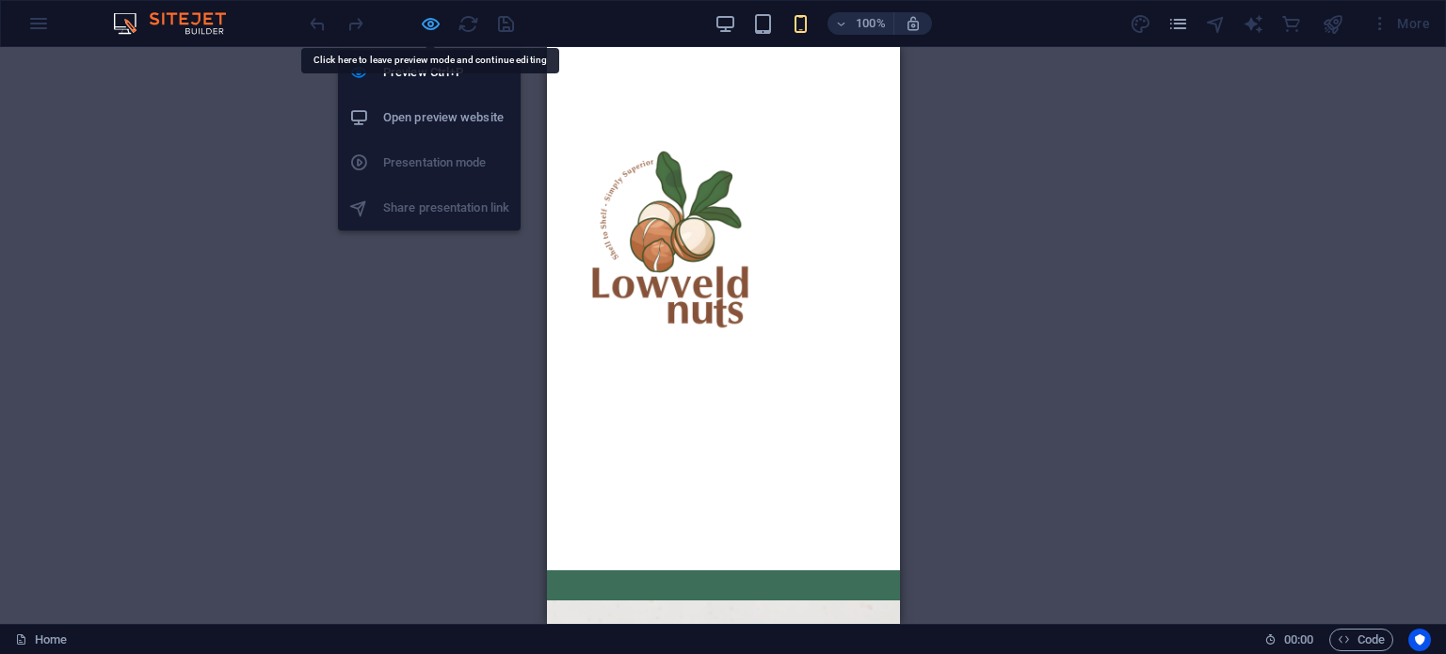
click at [429, 19] on icon "button" at bounding box center [431, 24] width 22 height 22
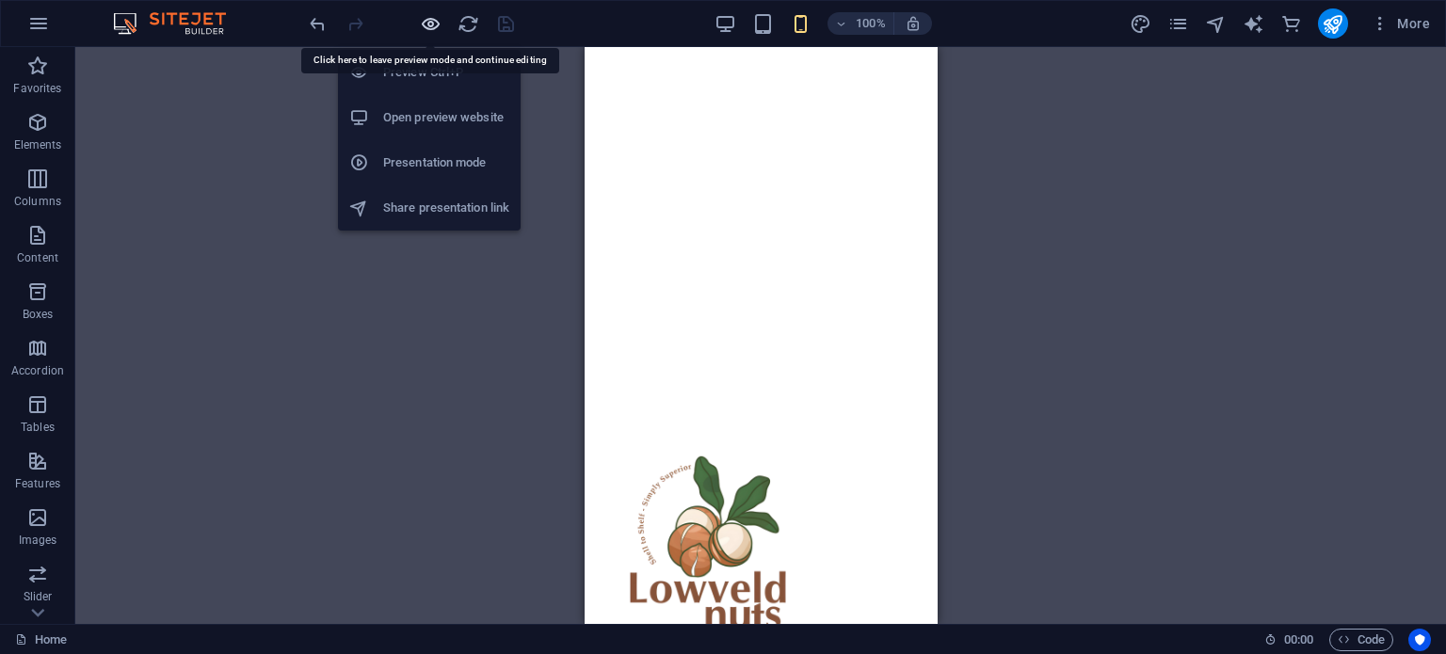
click at [429, 19] on icon "button" at bounding box center [431, 24] width 22 height 22
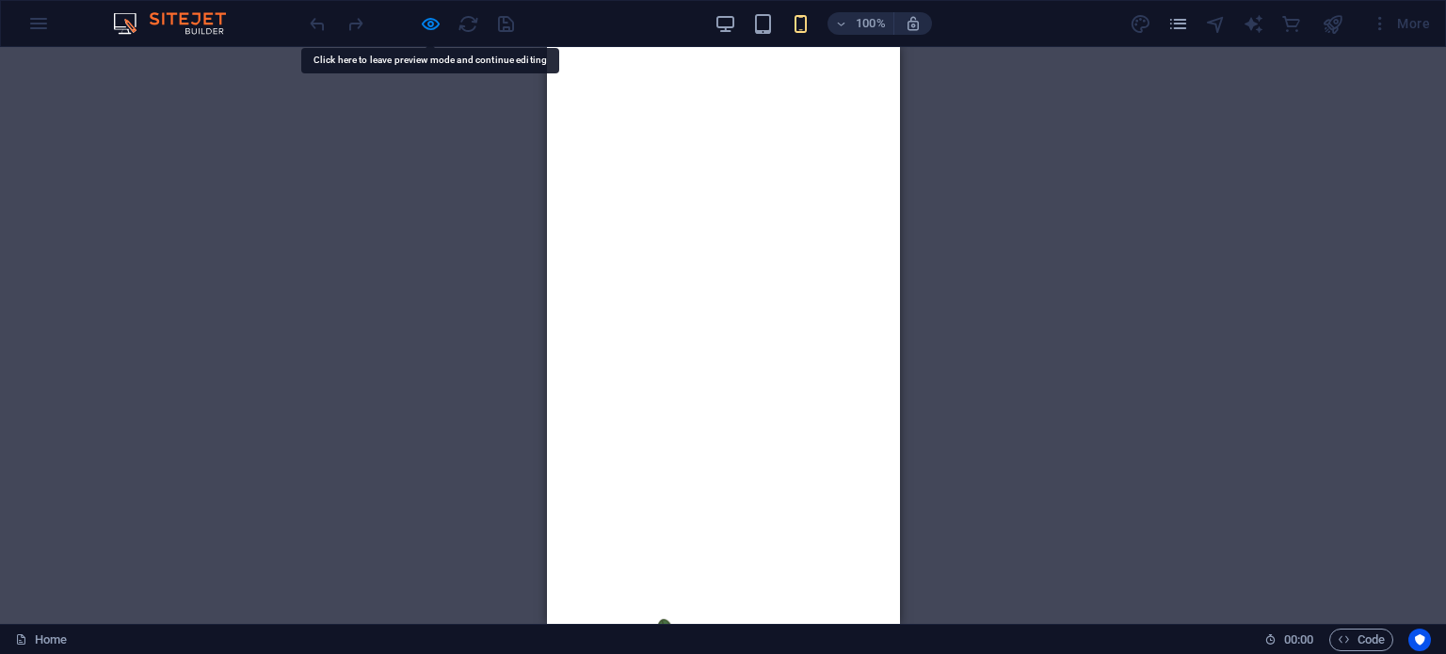
scroll to position [0, 0]
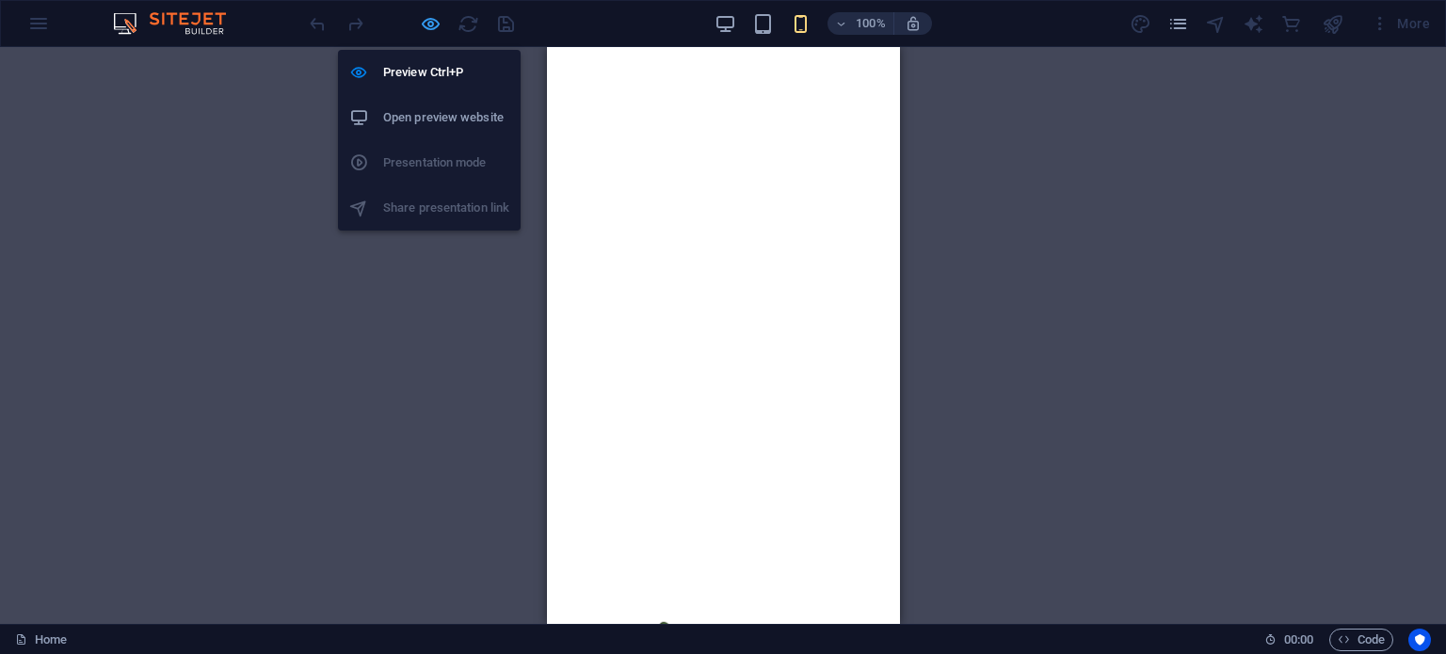
click at [432, 32] on icon "button" at bounding box center [431, 24] width 22 height 22
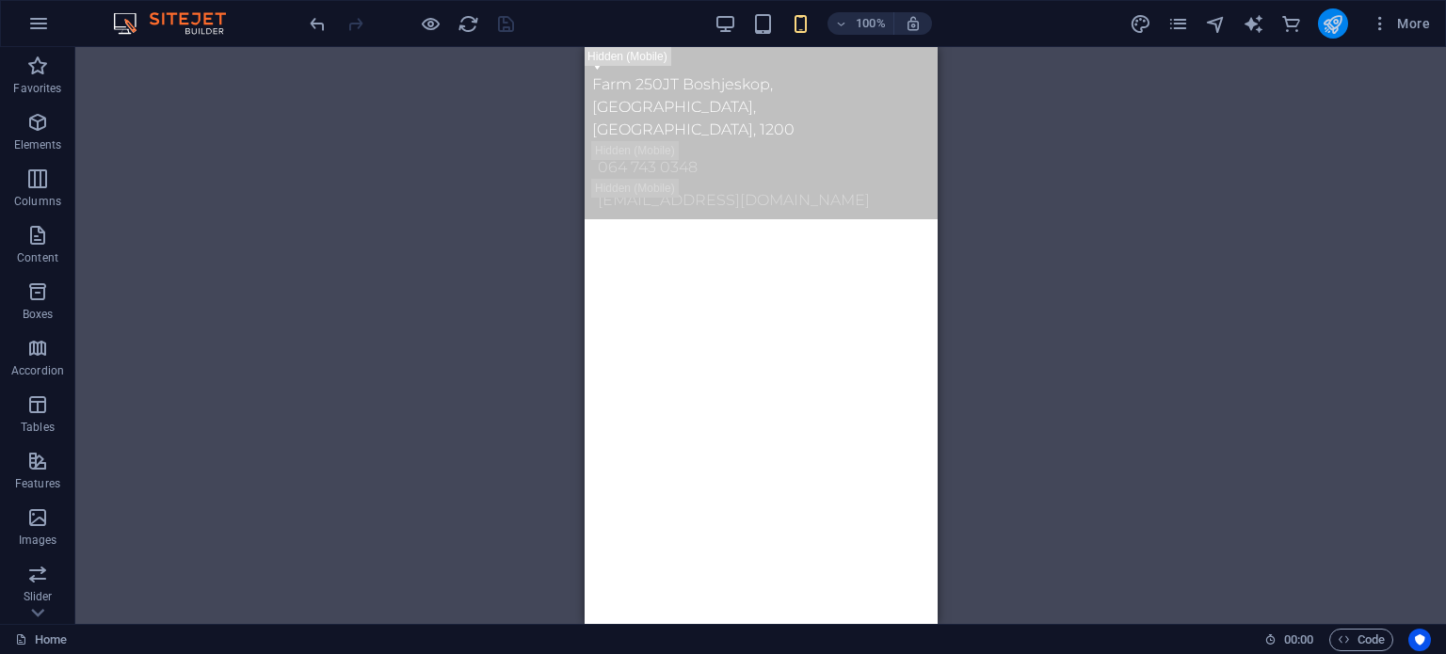
click at [1346, 27] on button "publish" at bounding box center [1333, 23] width 30 height 30
